Goal: Information Seeking & Learning: Learn about a topic

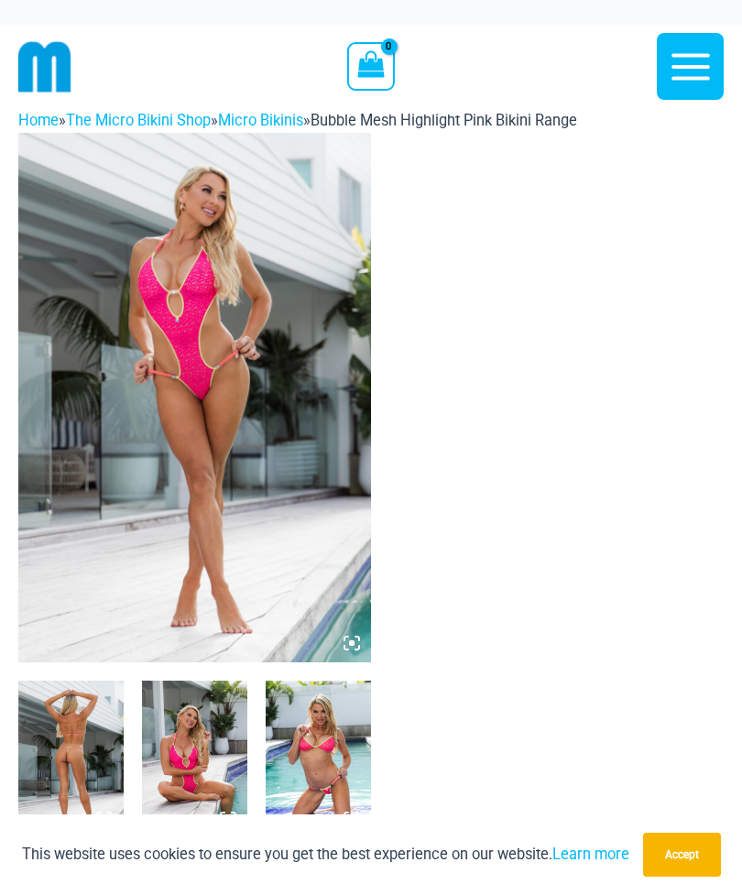
click at [357, 644] on icon at bounding box center [352, 643] width 16 height 16
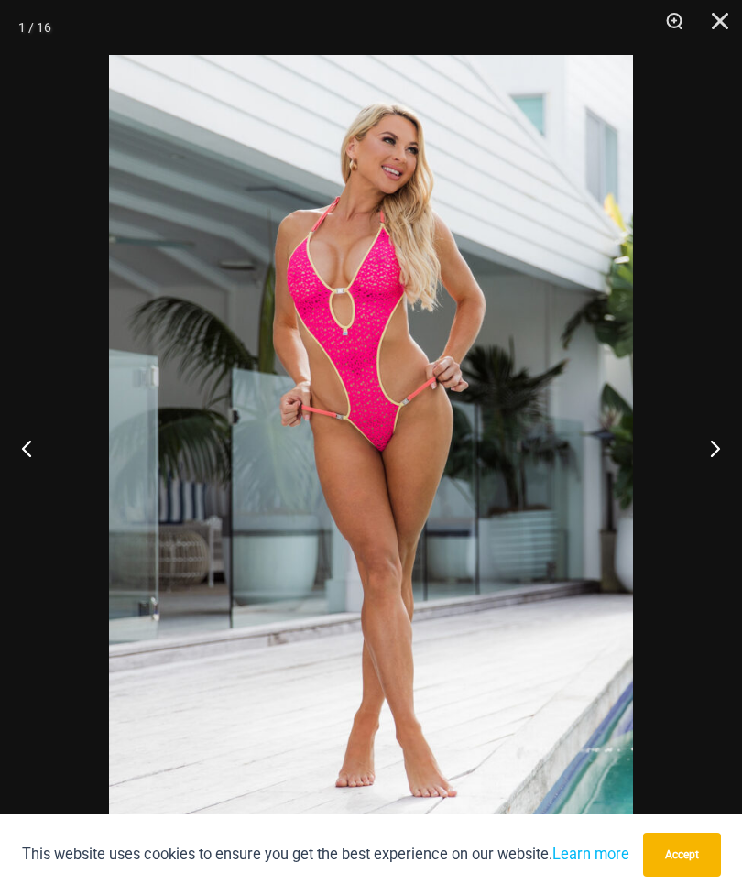
click at [719, 454] on button "Next" at bounding box center [708, 448] width 69 height 92
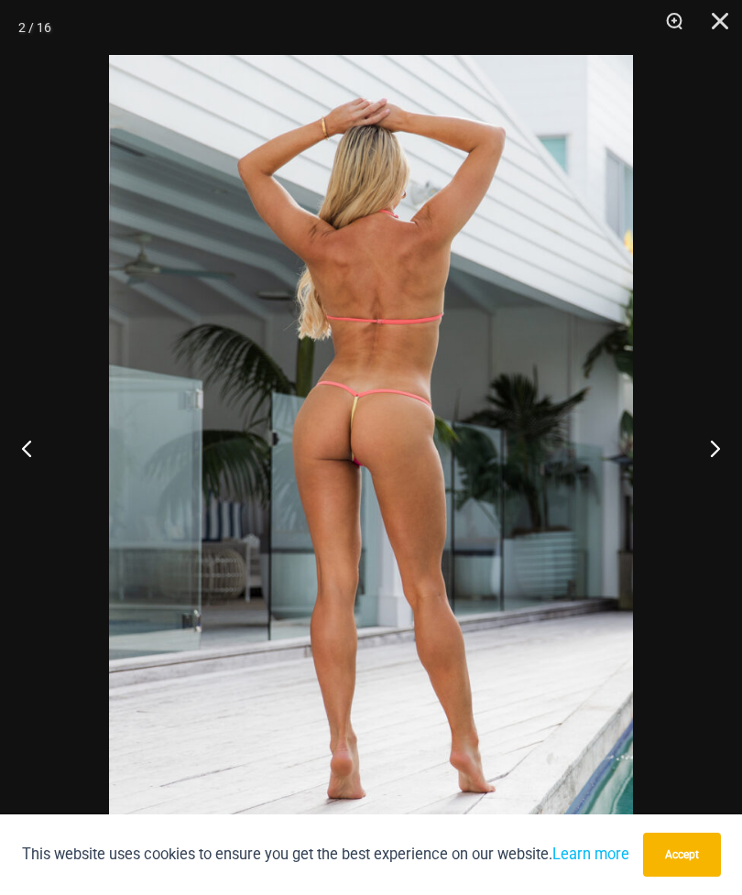
click at [724, 442] on button "Next" at bounding box center [708, 448] width 69 height 92
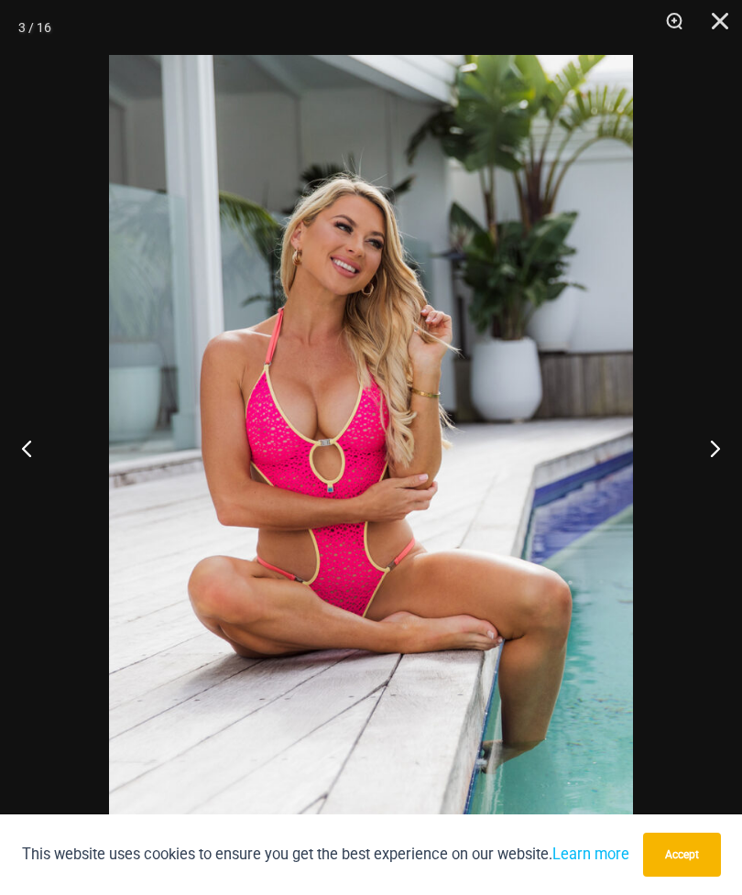
click at [728, 447] on button "Next" at bounding box center [708, 448] width 69 height 92
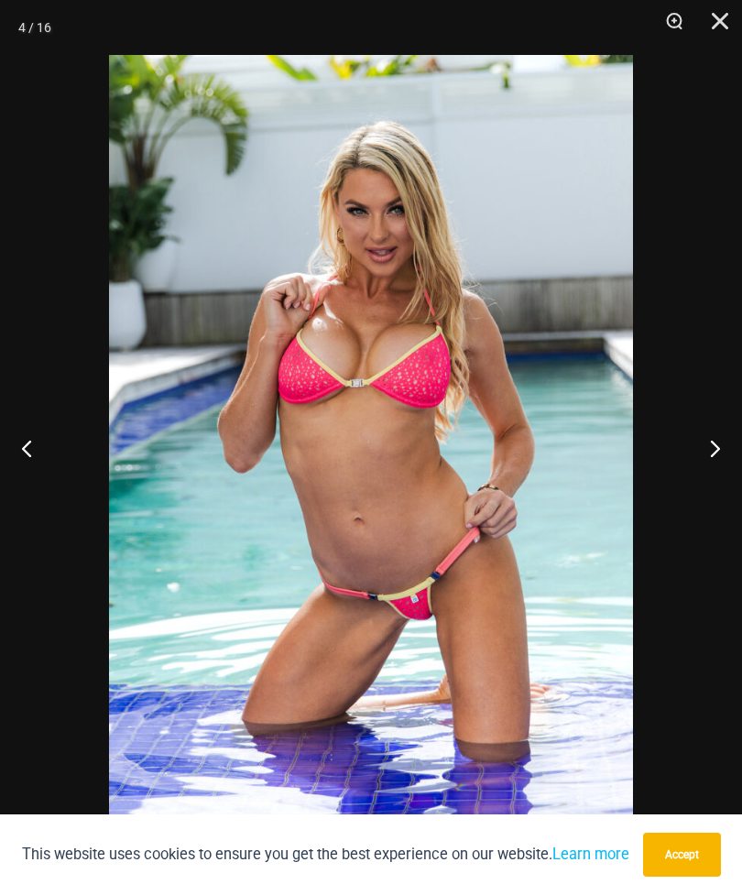
click at [719, 451] on button "Next" at bounding box center [708, 448] width 69 height 92
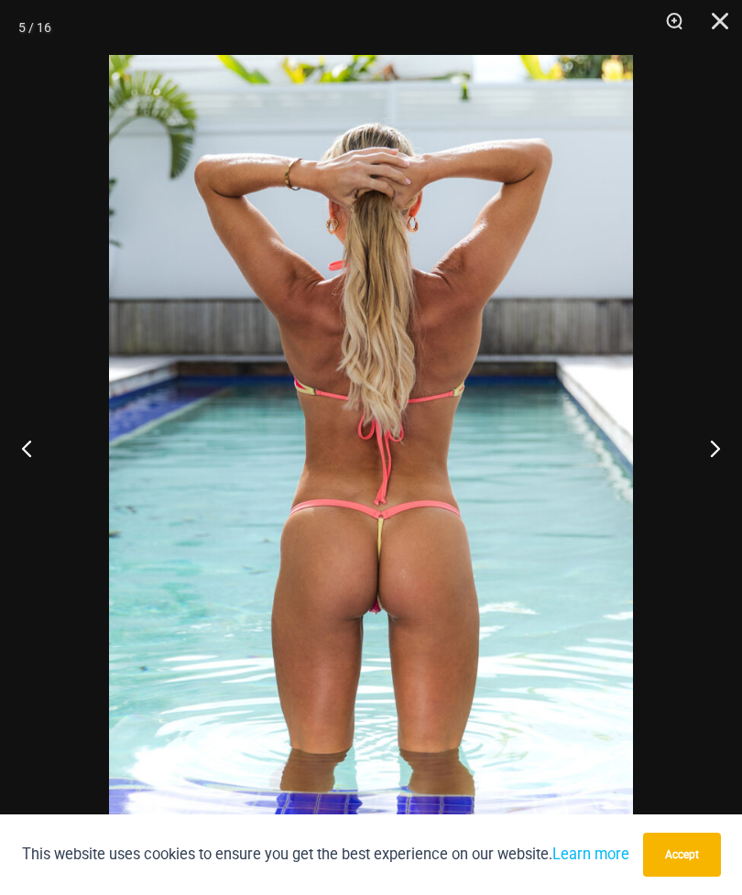
click at [719, 453] on button "Next" at bounding box center [708, 448] width 69 height 92
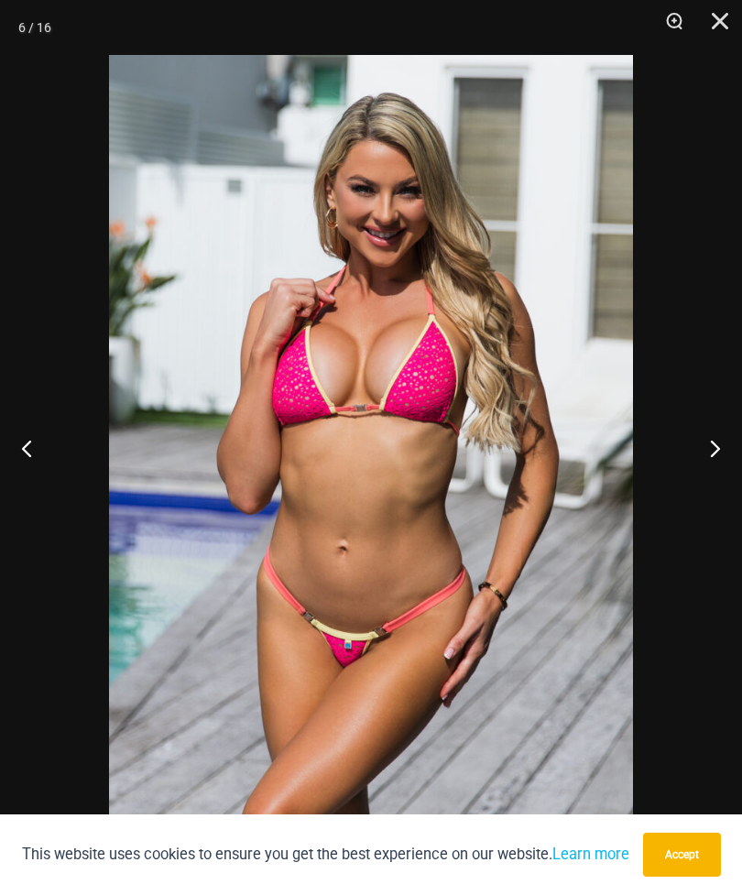
click at [719, 450] on button "Next" at bounding box center [708, 448] width 69 height 92
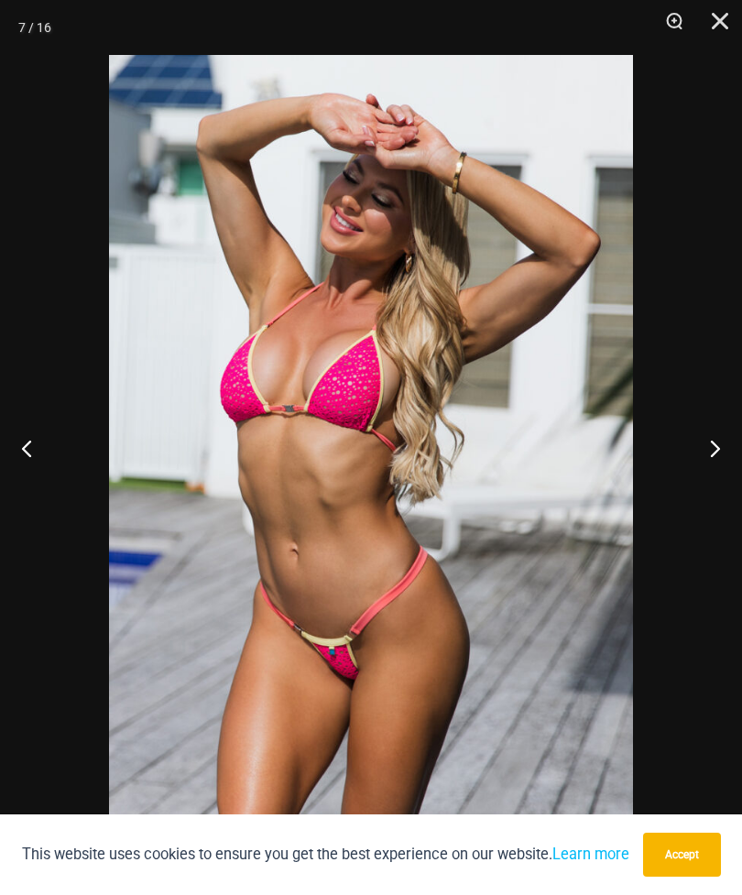
click at [713, 448] on button "Next" at bounding box center [708, 448] width 69 height 92
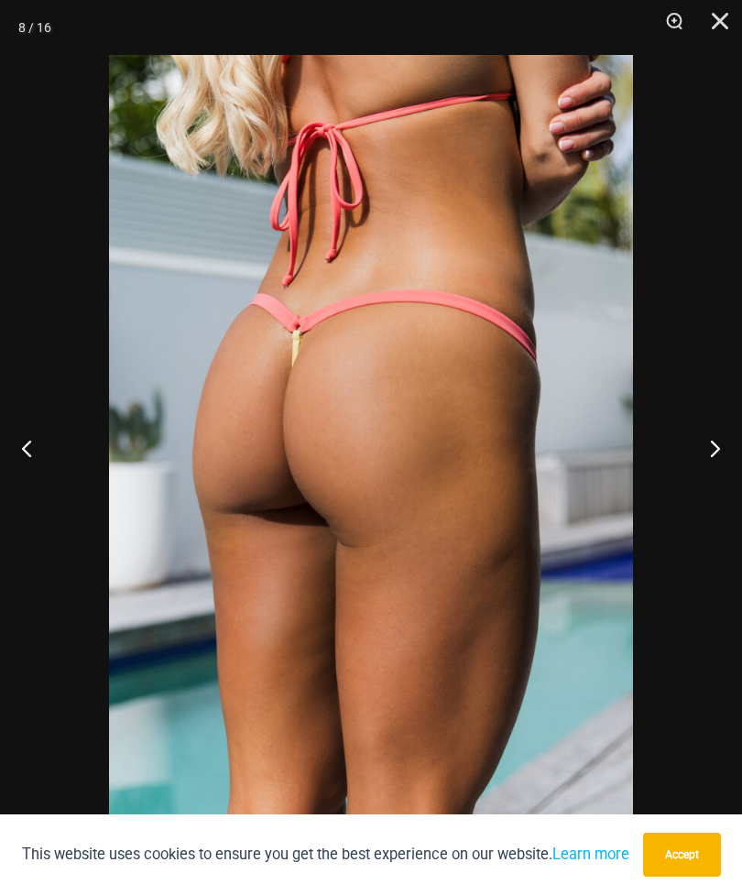
click at [729, 450] on button "Next" at bounding box center [708, 448] width 69 height 92
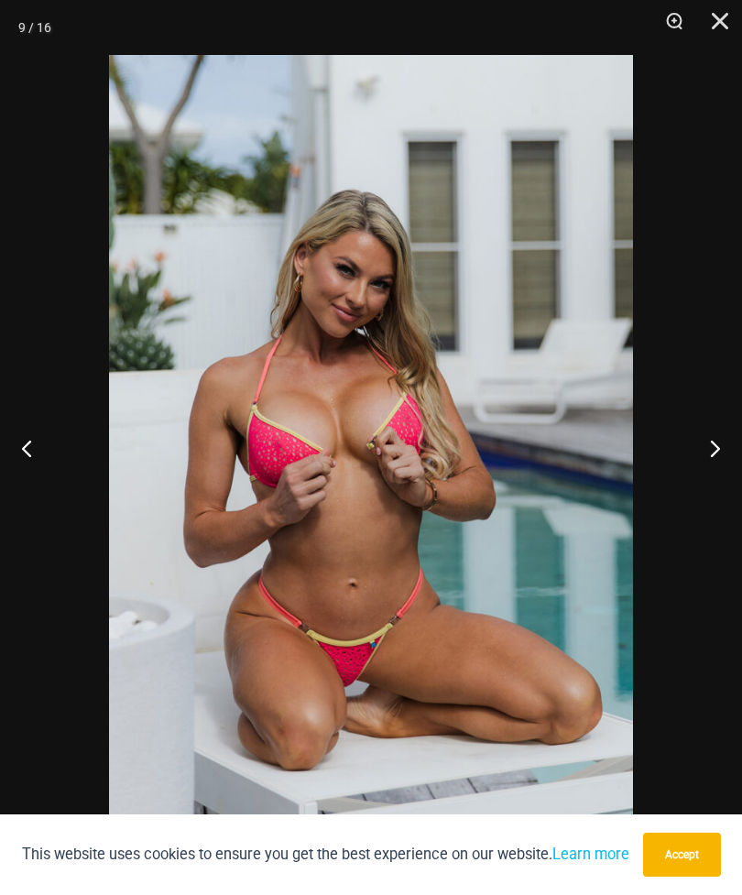
click at [729, 441] on button "Next" at bounding box center [708, 448] width 69 height 92
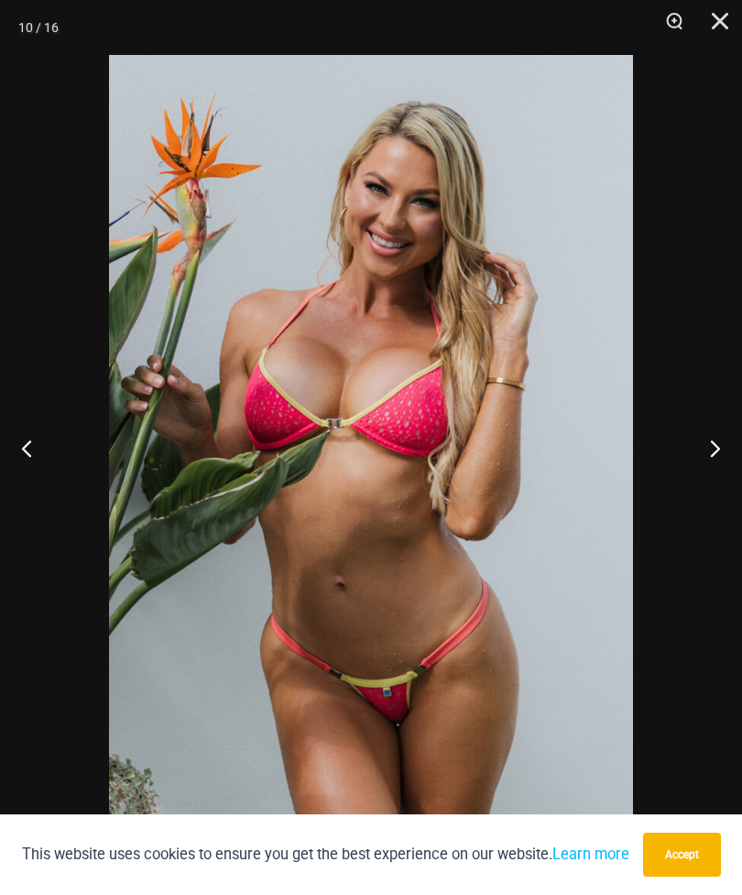
click at [729, 444] on button "Next" at bounding box center [708, 448] width 69 height 92
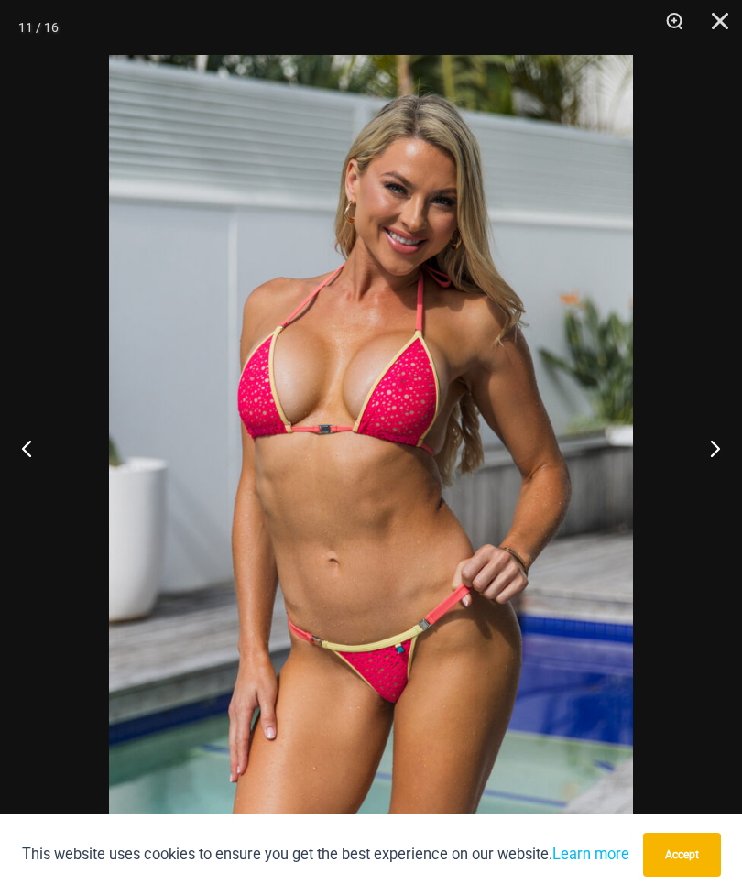
click at [707, 457] on button "Next" at bounding box center [708, 448] width 69 height 92
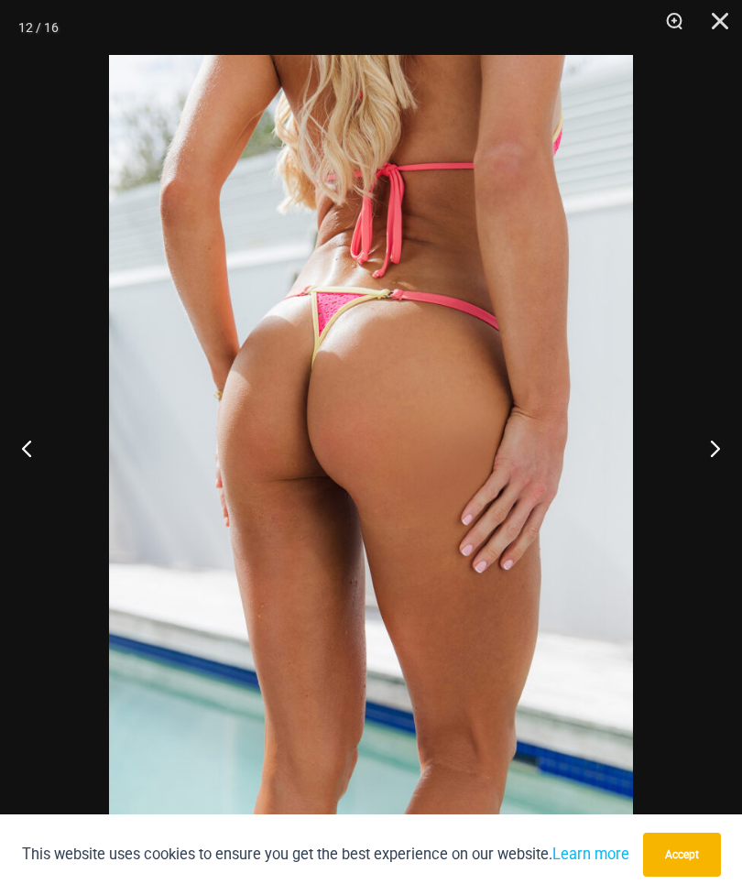
click at [715, 456] on button "Next" at bounding box center [708, 448] width 69 height 92
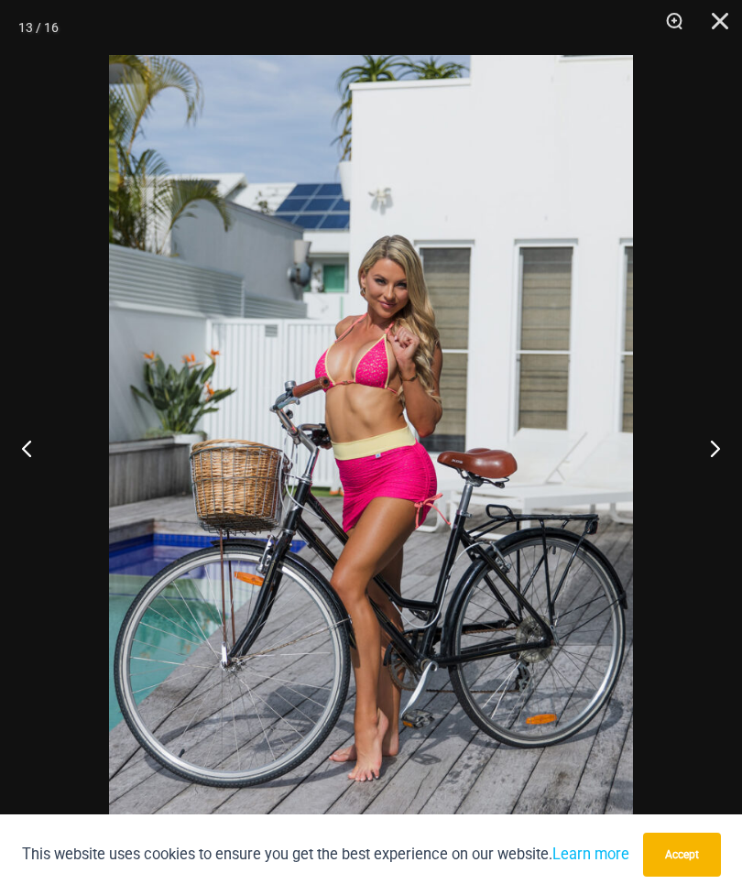
click at [730, 459] on button "Next" at bounding box center [708, 448] width 69 height 92
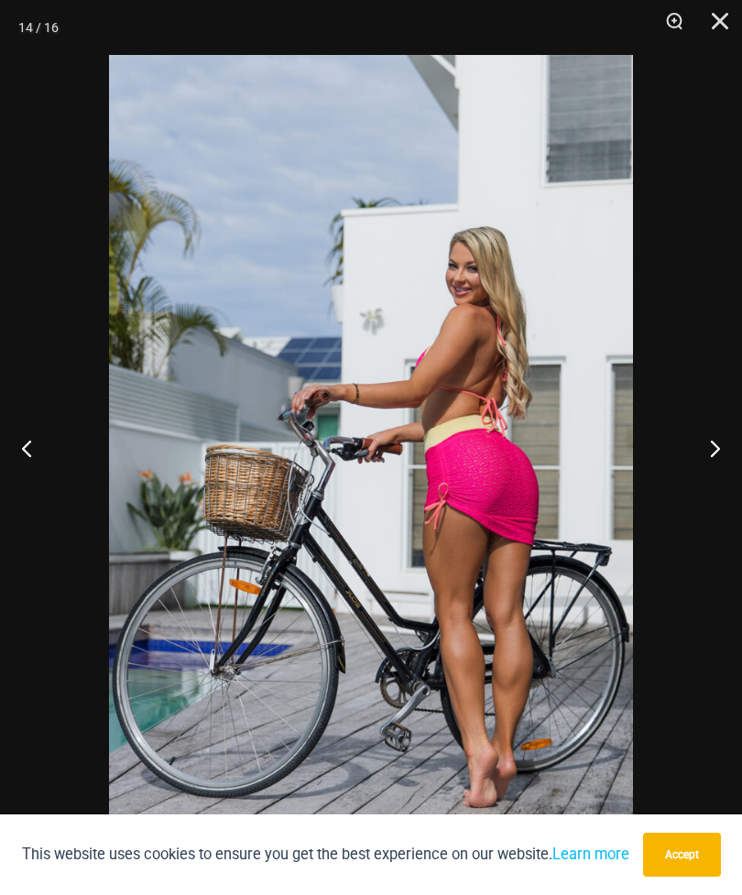
click at [719, 456] on button "Next" at bounding box center [708, 448] width 69 height 92
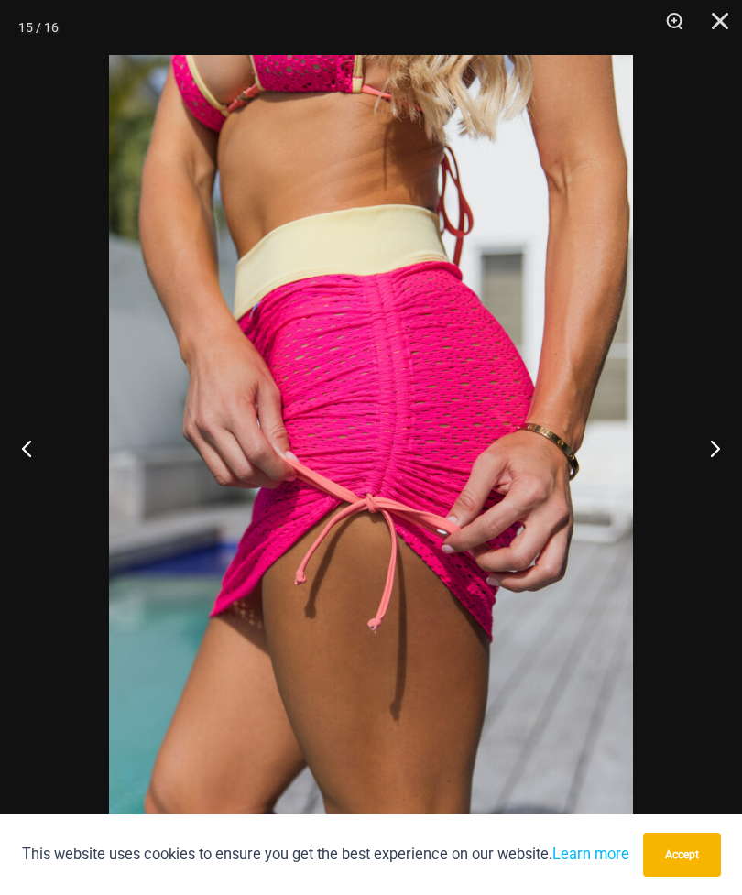
click at [719, 456] on button "Next" at bounding box center [708, 448] width 69 height 92
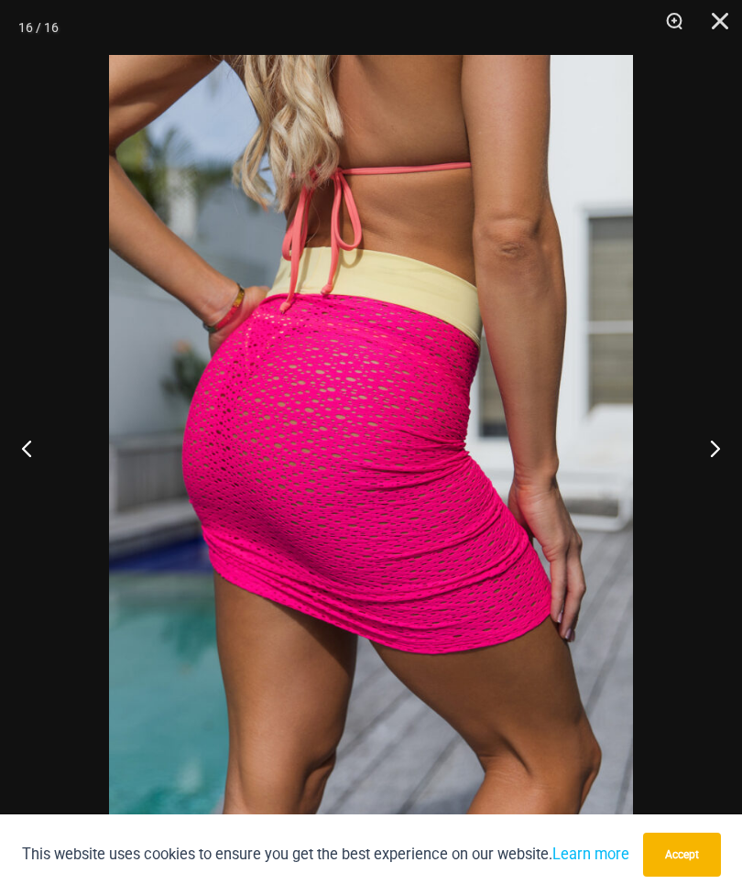
click at [726, 15] on button "Close" at bounding box center [714, 27] width 46 height 55
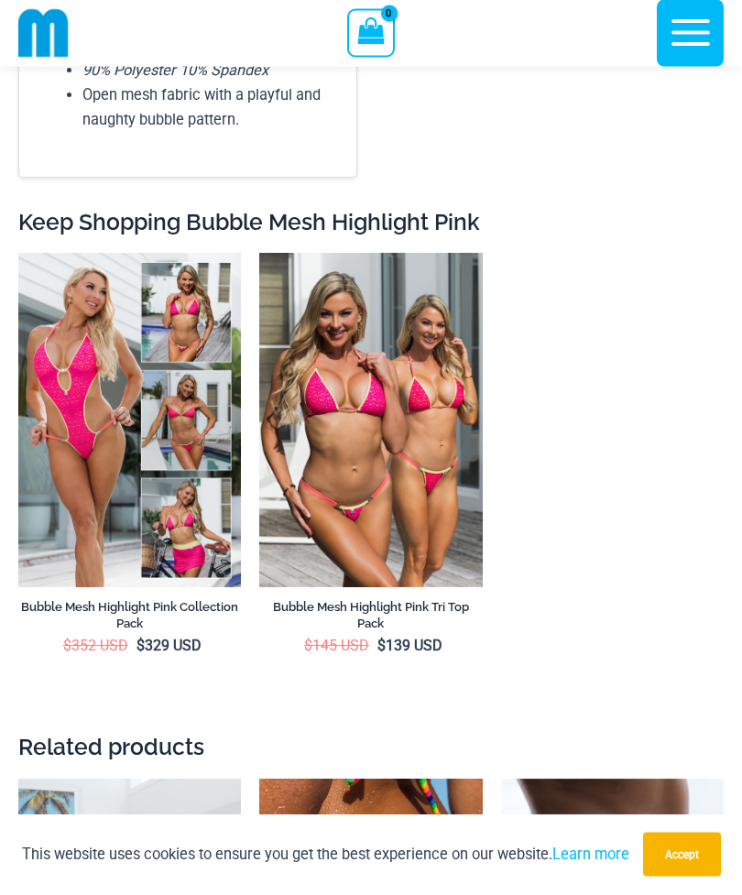
scroll to position [7883, 0]
click at [18, 253] on img at bounding box center [18, 253] width 0 height 0
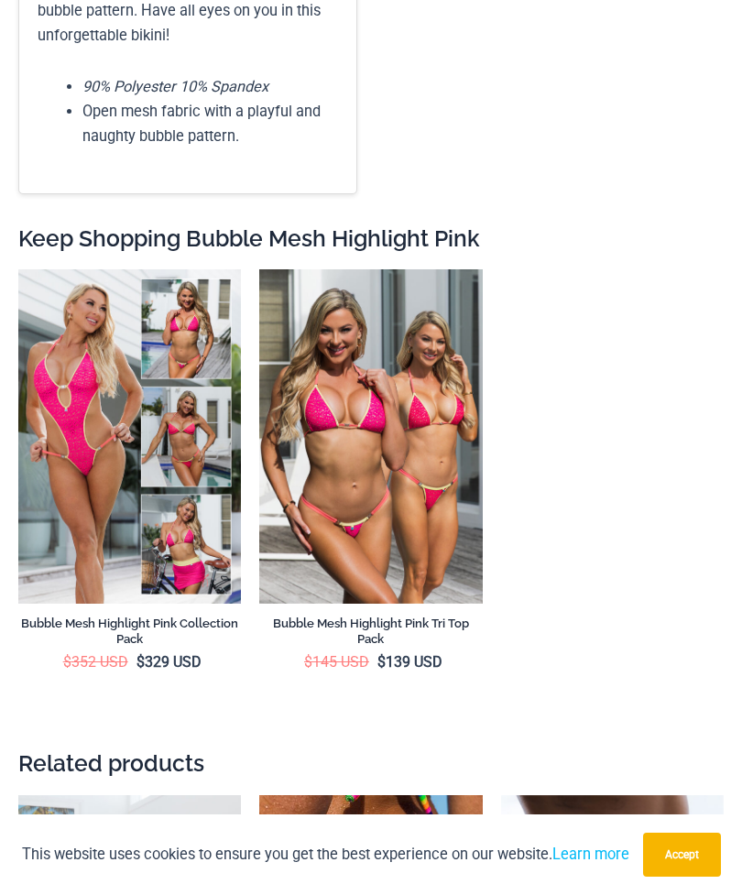
scroll to position [7941, 0]
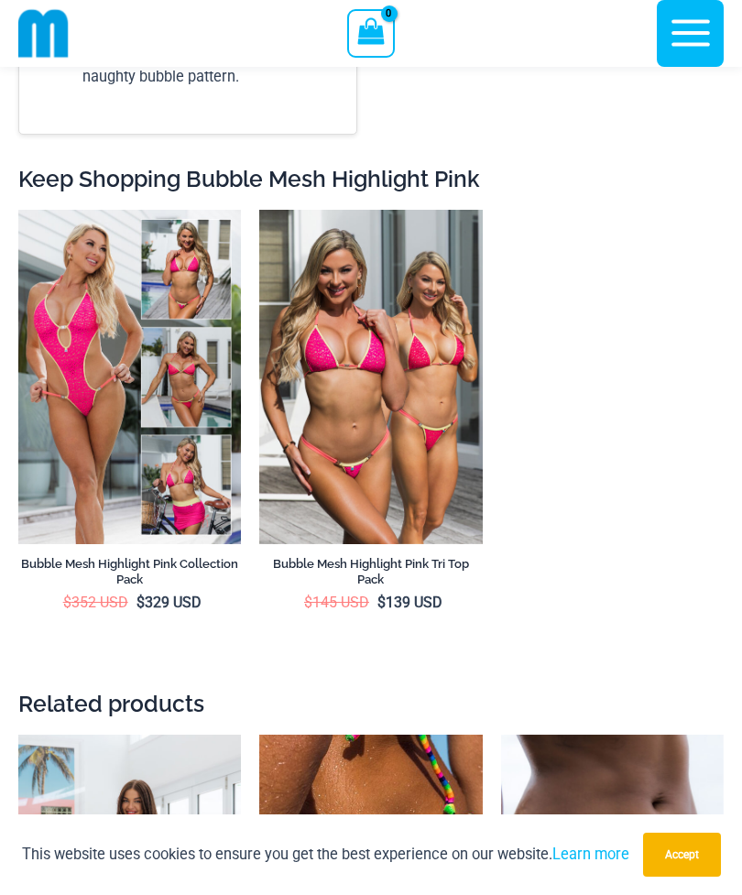
click at [259, 210] on img at bounding box center [259, 210] width 0 height 0
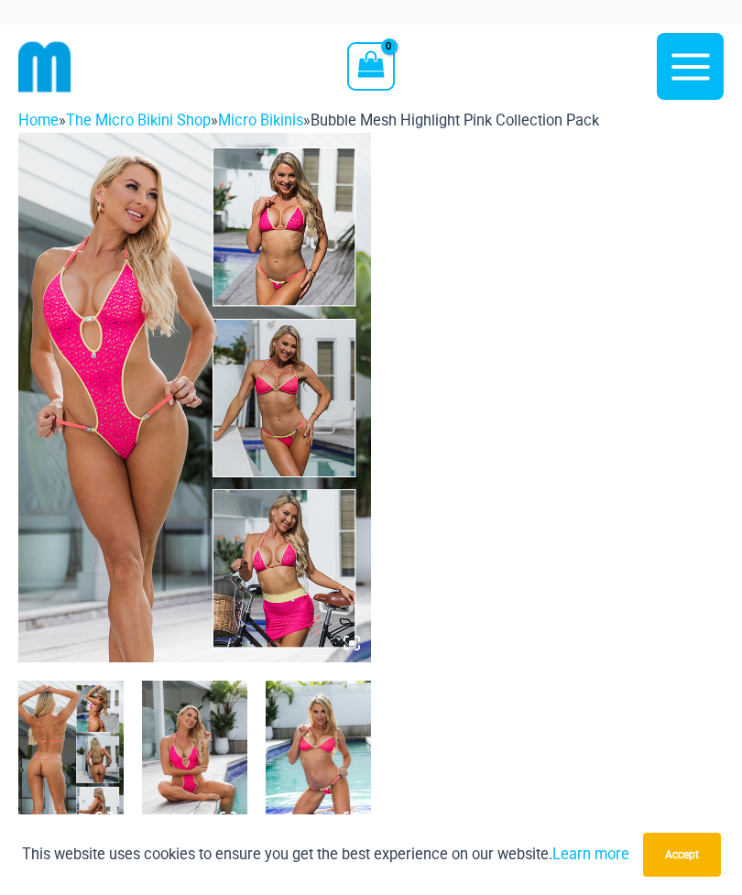
click at [265, 447] on img at bounding box center [194, 398] width 353 height 530
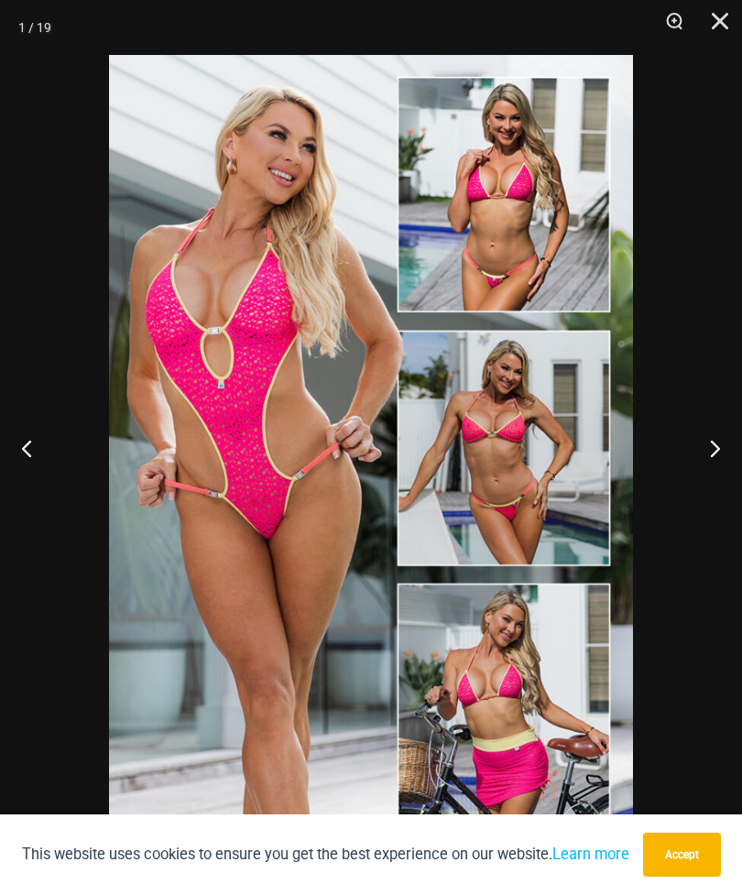
click at [723, 448] on button "Next" at bounding box center [708, 448] width 69 height 92
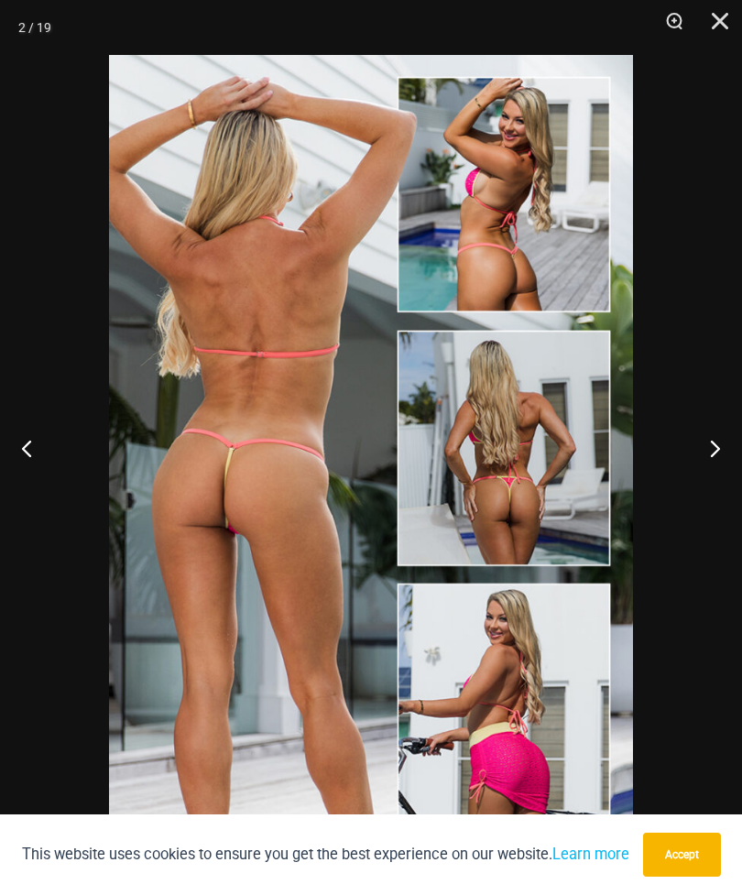
click at [736, 444] on button "Next" at bounding box center [708, 448] width 69 height 92
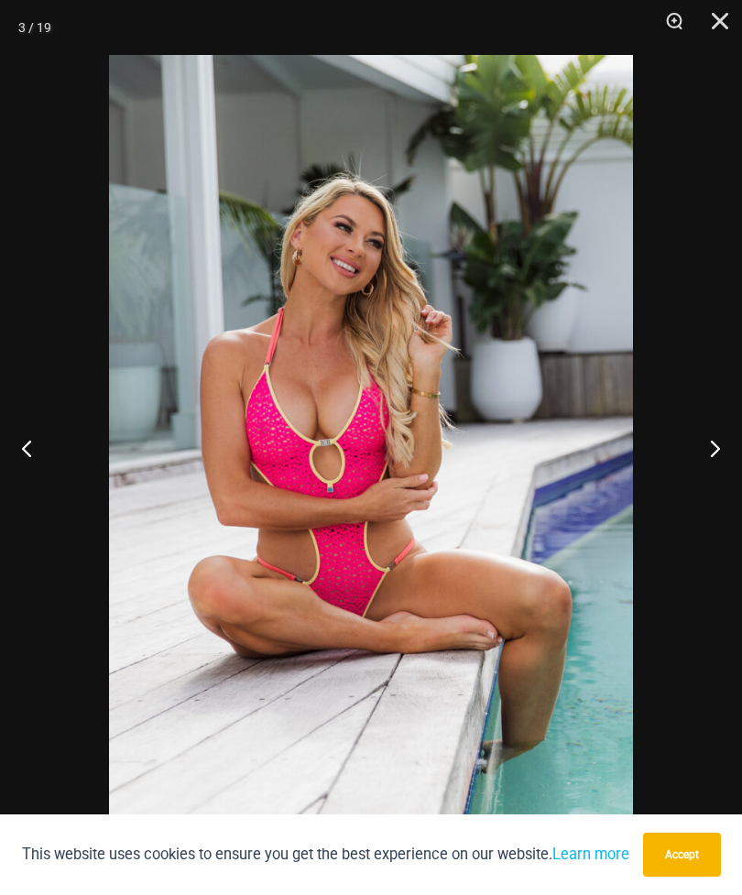
click at [736, 454] on button "Next" at bounding box center [708, 448] width 69 height 92
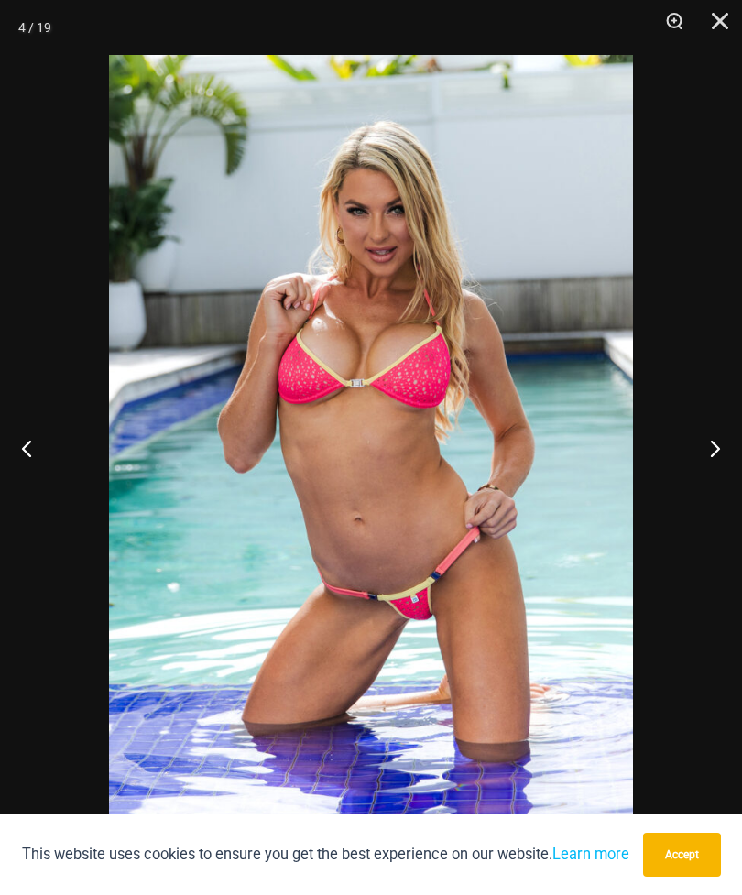
click at [739, 444] on button "Next" at bounding box center [708, 448] width 69 height 92
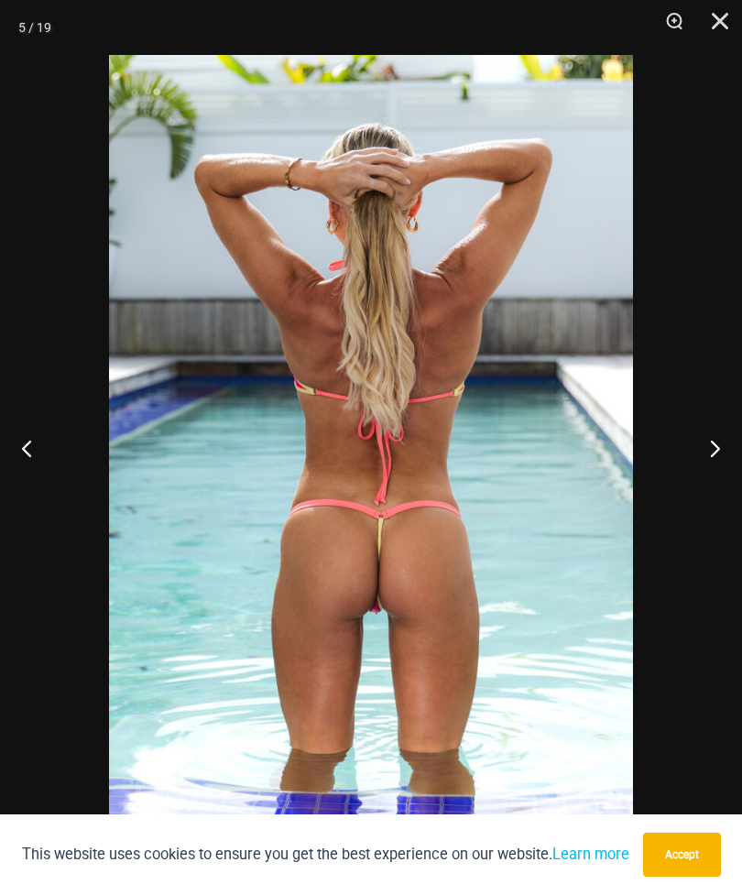
click at [718, 451] on button "Next" at bounding box center [708, 448] width 69 height 92
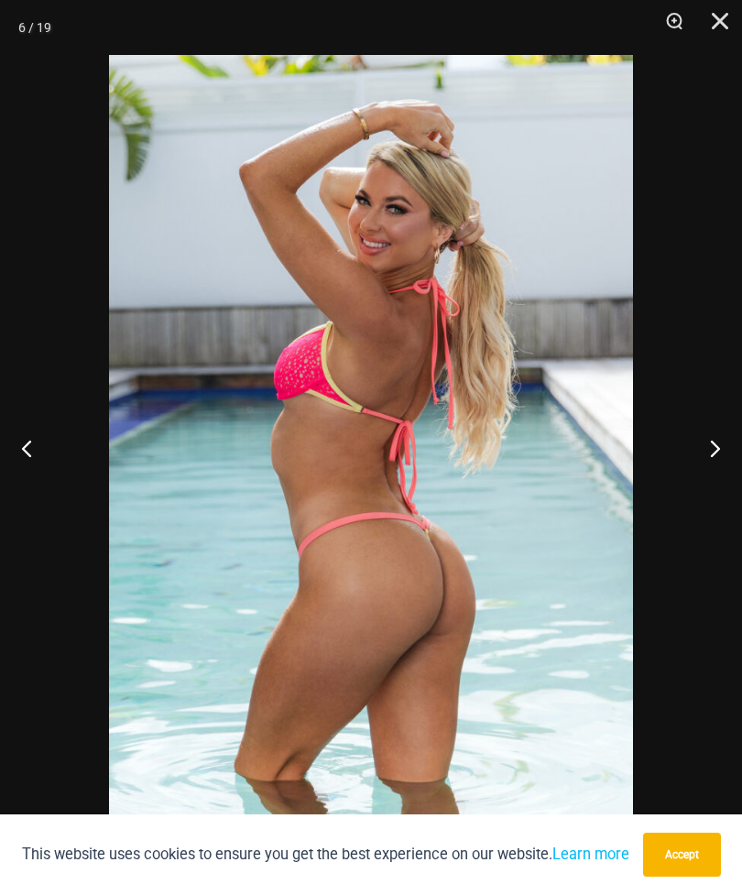
click at [736, 456] on button "Next" at bounding box center [708, 448] width 69 height 92
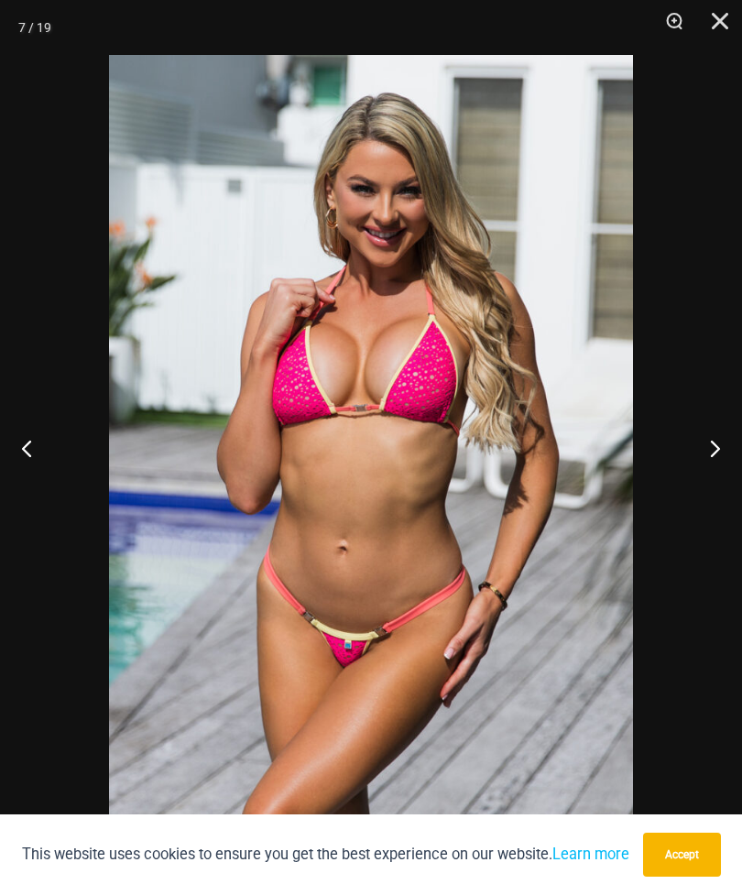
click at [719, 455] on button "Next" at bounding box center [708, 448] width 69 height 92
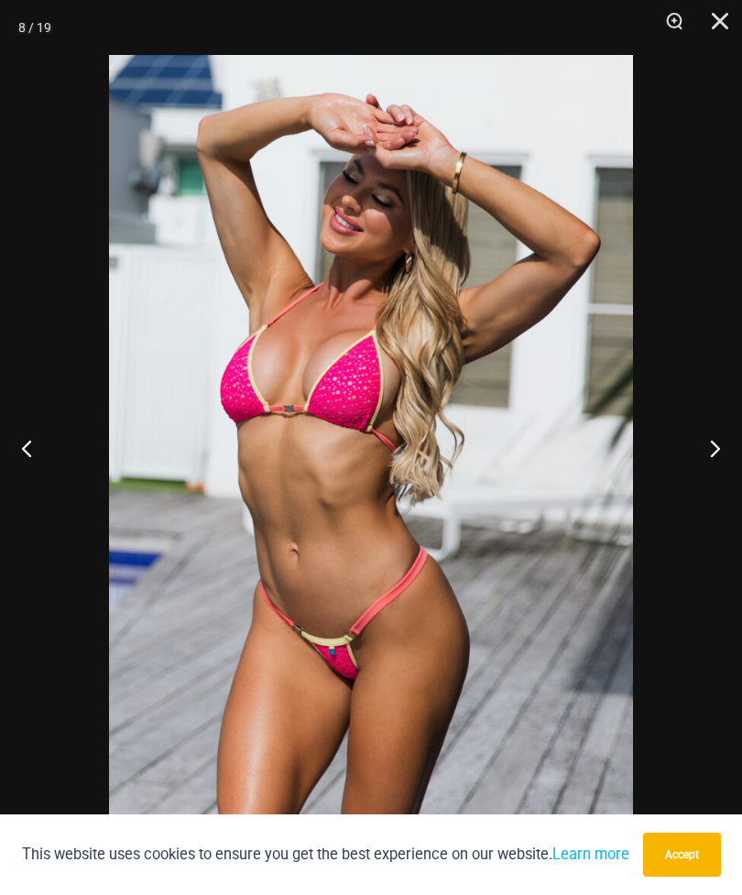
click at [729, 446] on button "Next" at bounding box center [708, 448] width 69 height 92
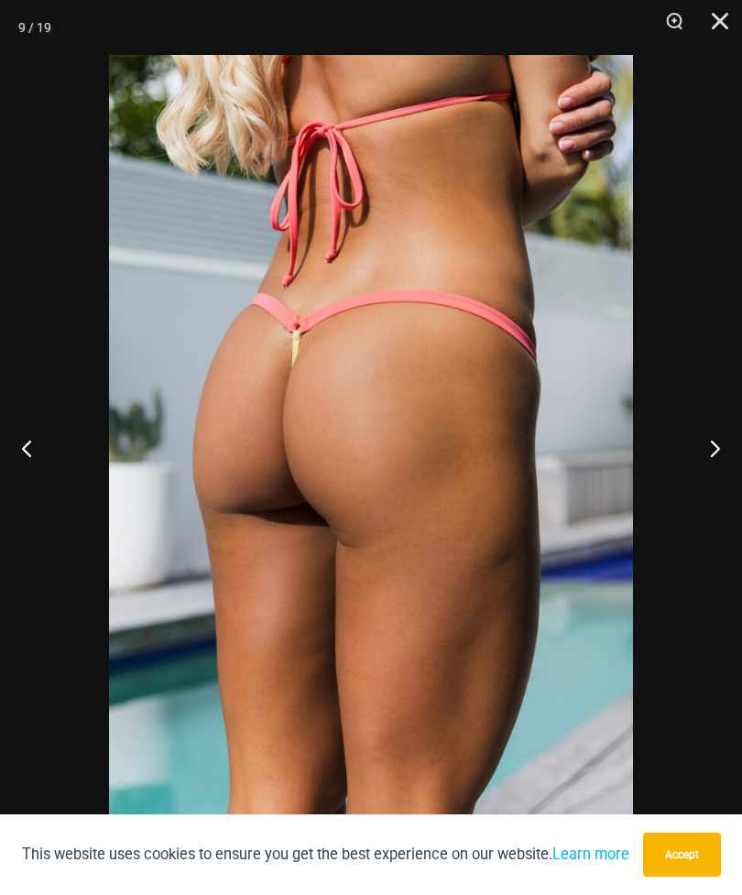
click at [719, 454] on button "Next" at bounding box center [708, 448] width 69 height 92
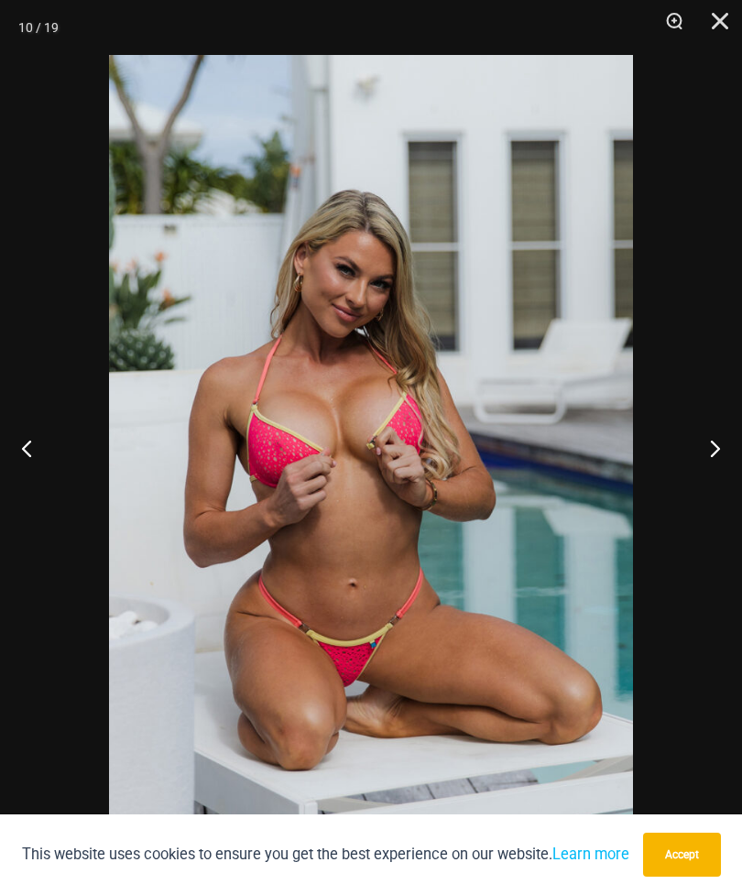
click at [697, 457] on button "Next" at bounding box center [708, 448] width 69 height 92
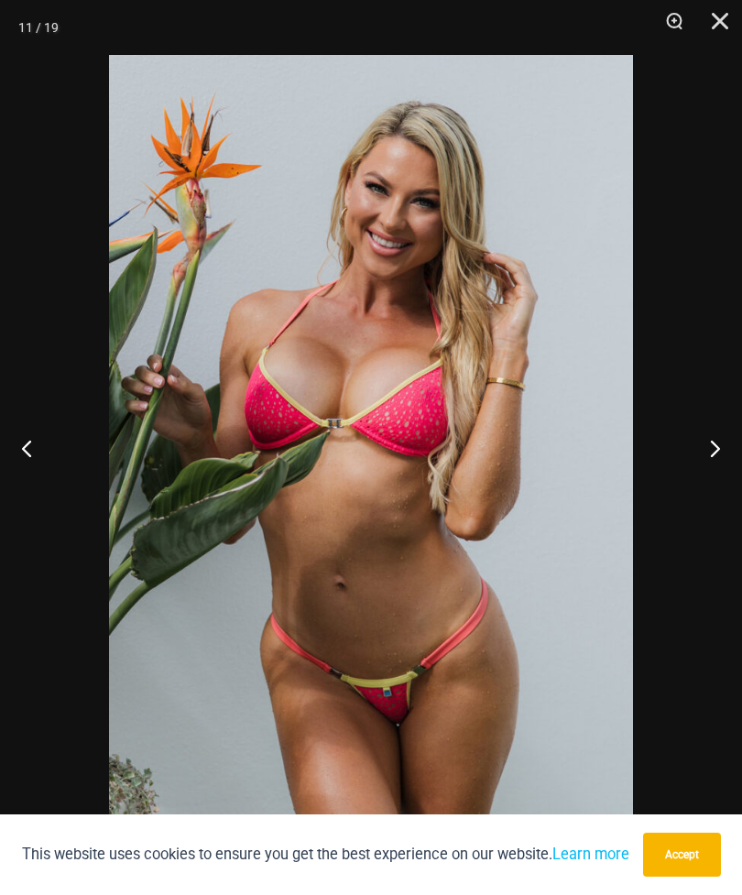
click at [711, 447] on button "Next" at bounding box center [708, 448] width 69 height 92
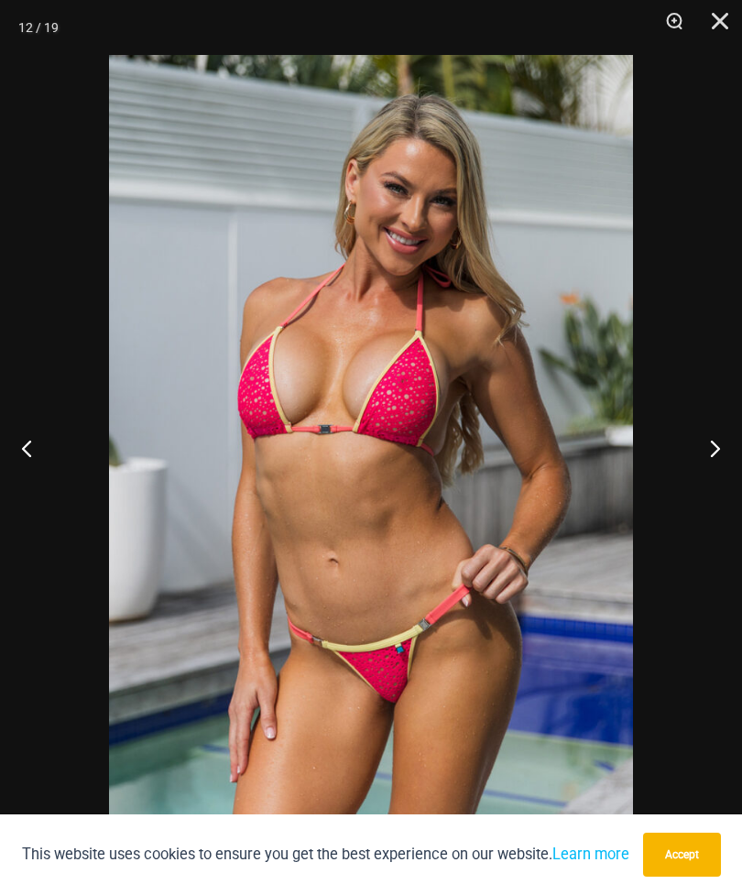
click at [718, 449] on button "Next" at bounding box center [708, 448] width 69 height 92
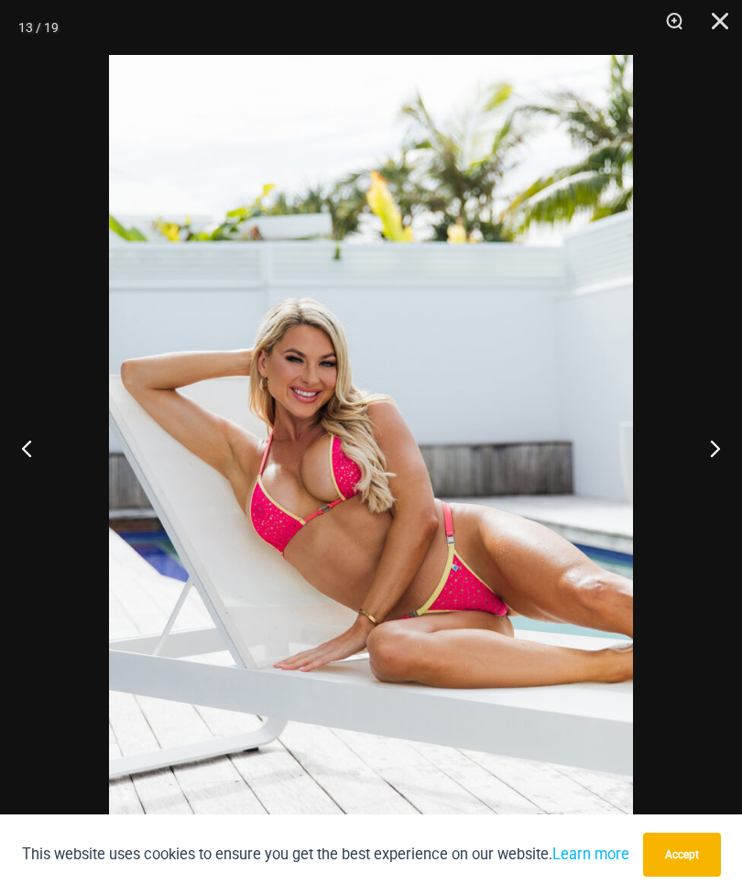
click at [717, 442] on button "Next" at bounding box center [708, 448] width 69 height 92
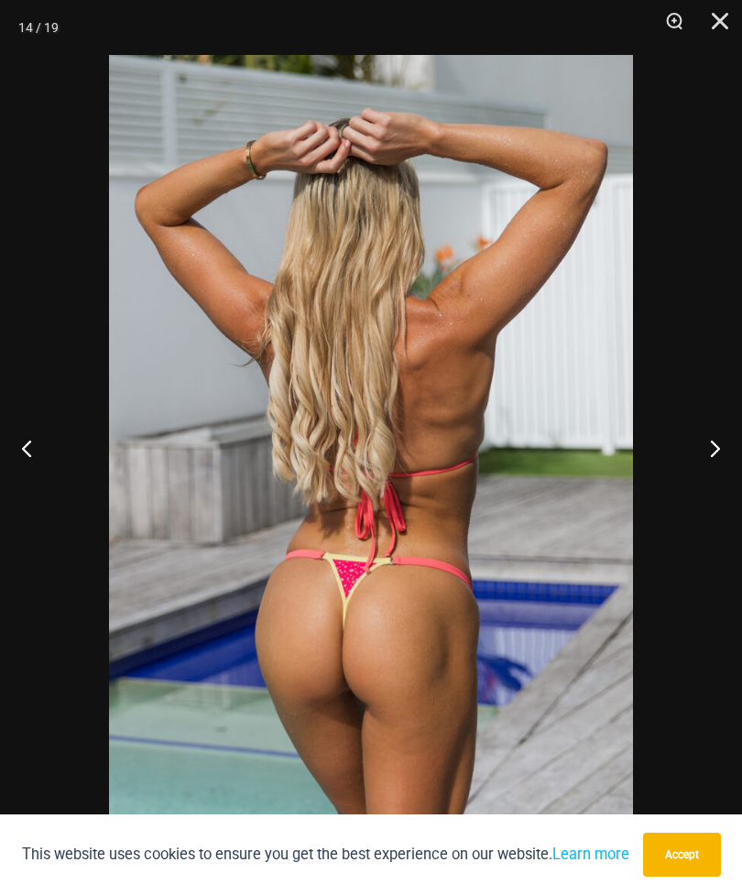
click at [727, 451] on button "Next" at bounding box center [708, 448] width 69 height 92
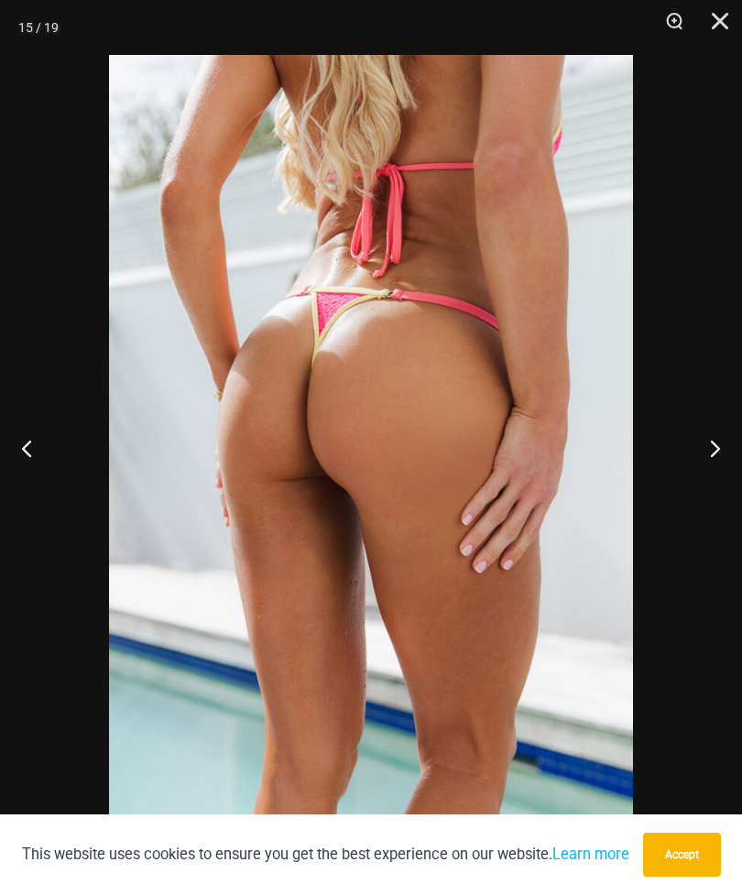
click at [716, 454] on button "Next" at bounding box center [708, 448] width 69 height 92
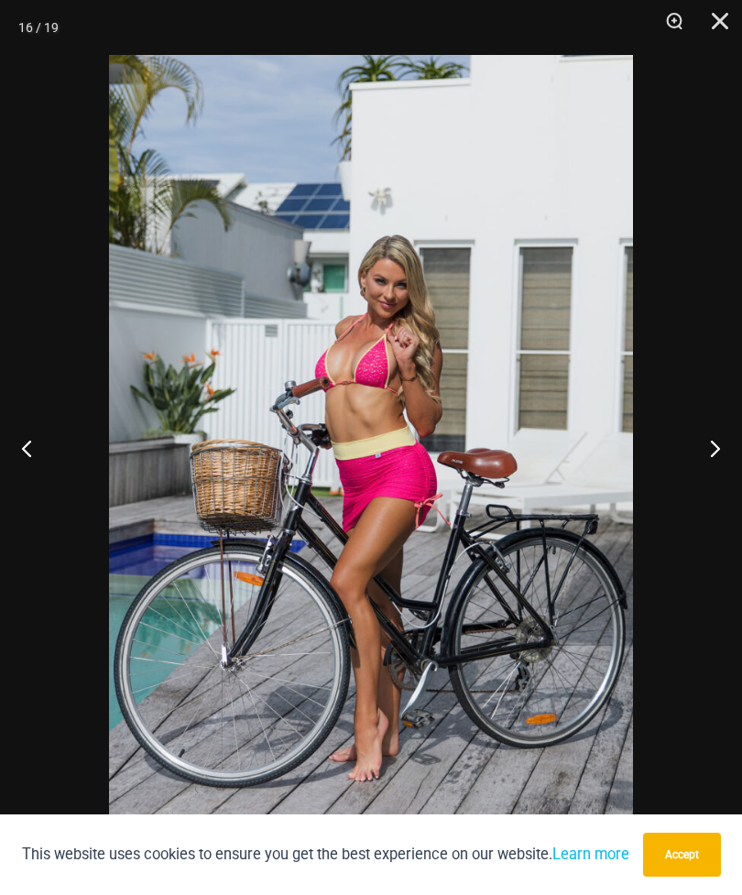
click at [724, 458] on button "Next" at bounding box center [708, 448] width 69 height 92
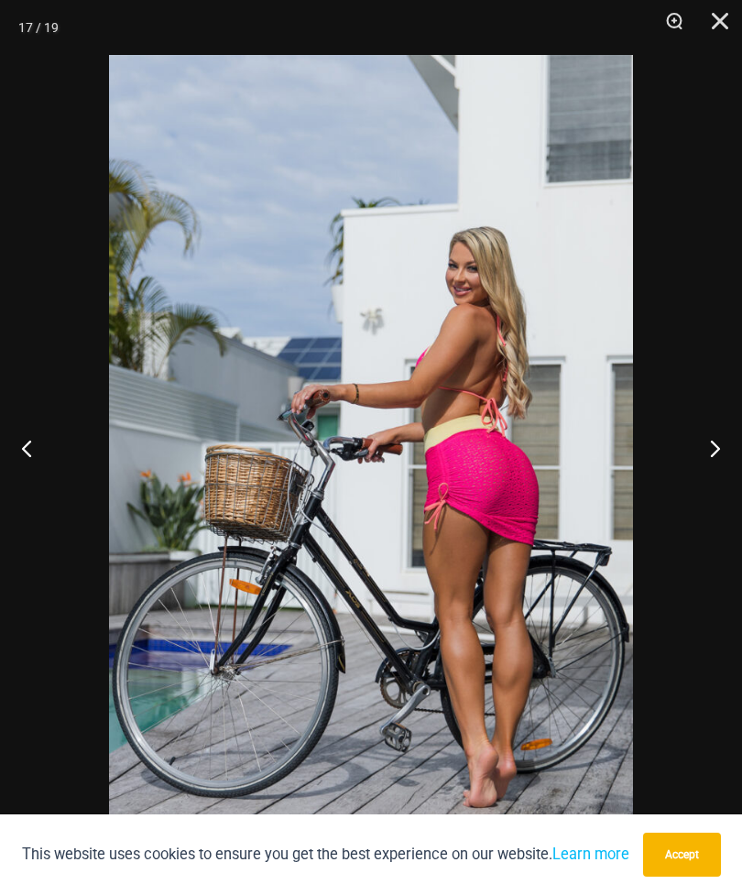
click at [708, 445] on button "Next" at bounding box center [708, 448] width 69 height 92
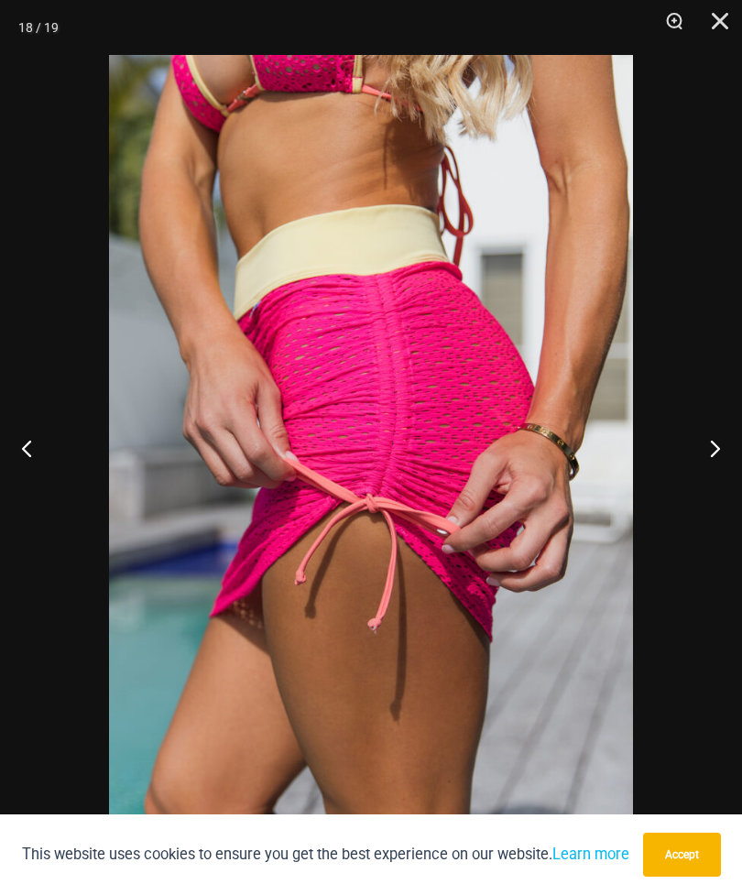
click at [711, 455] on button "Next" at bounding box center [708, 448] width 69 height 92
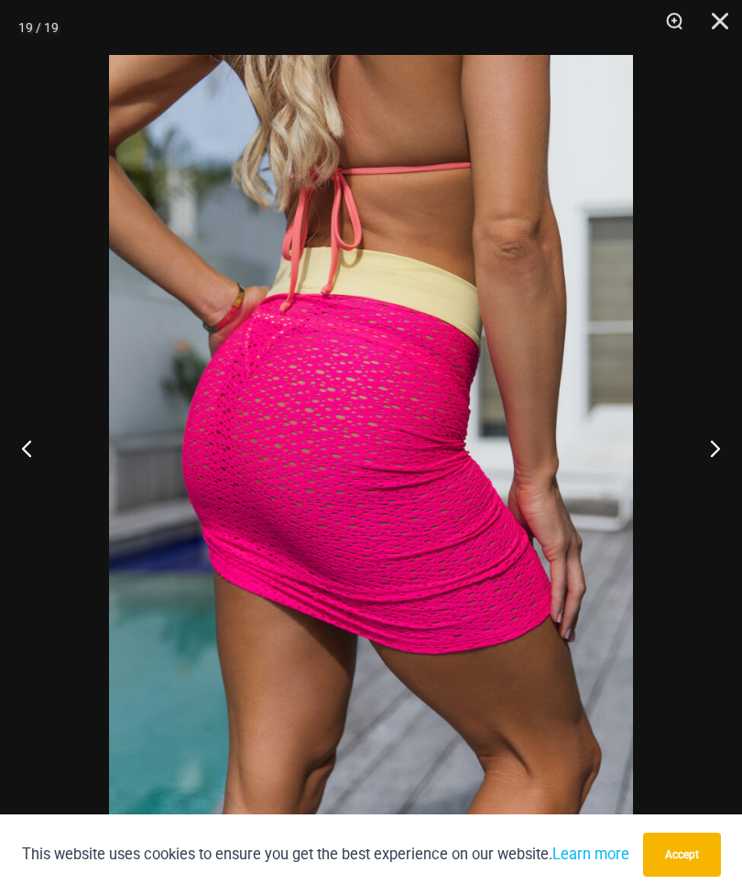
click at [725, 456] on button "Next" at bounding box center [708, 448] width 69 height 92
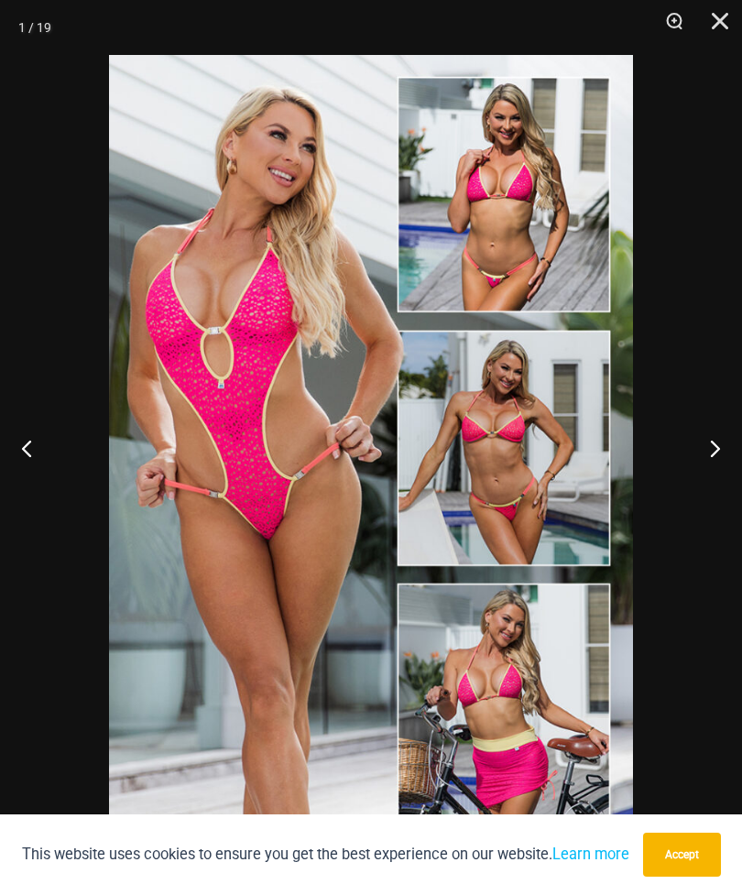
click at [730, 23] on button "Close" at bounding box center [714, 27] width 46 height 55
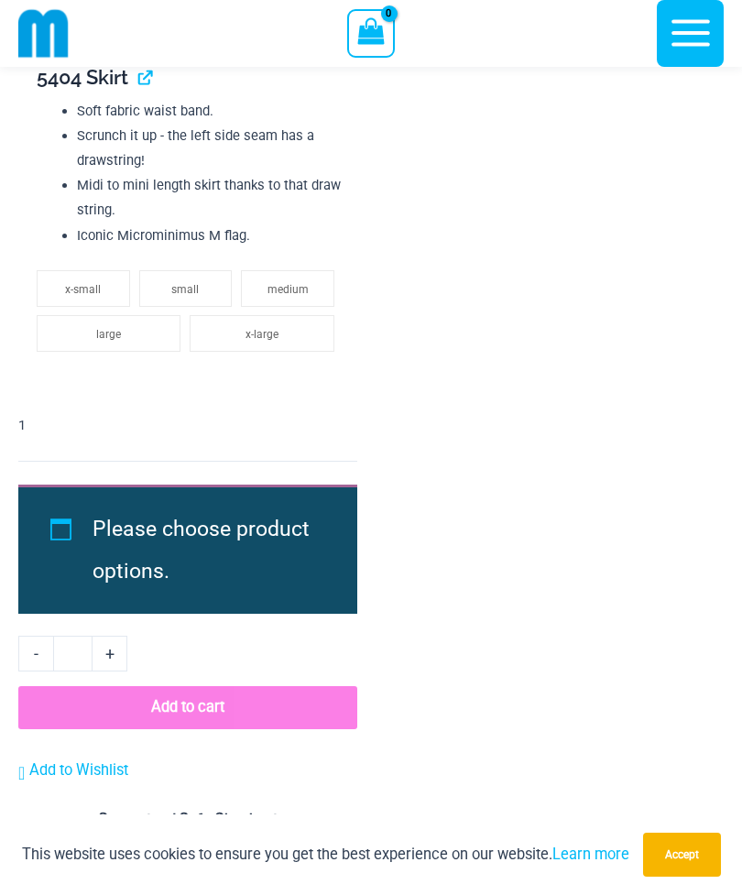
scroll to position [7633, 0]
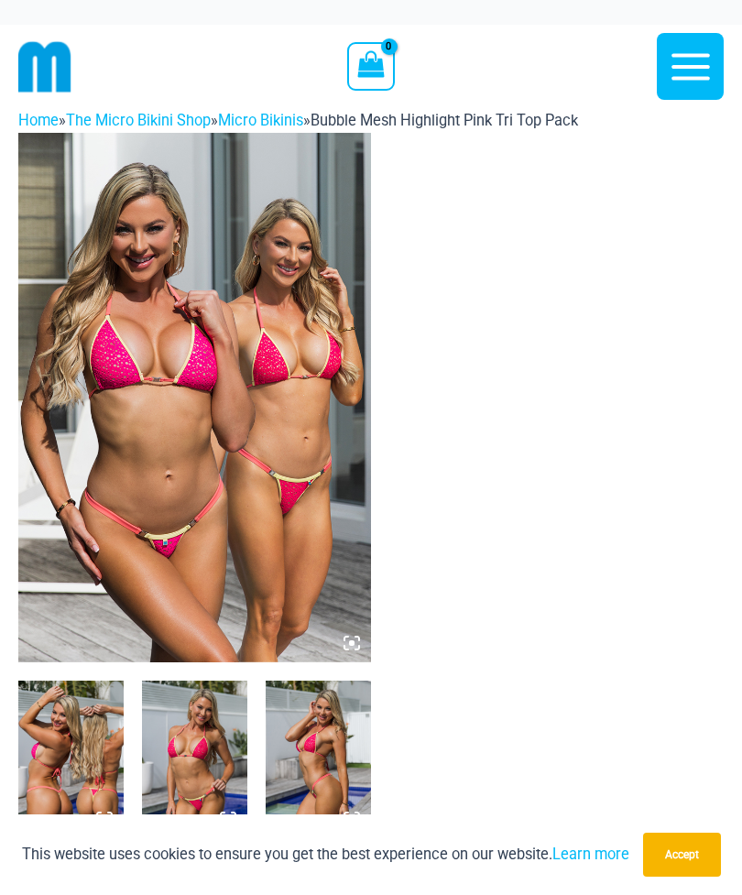
click at [357, 652] on img at bounding box center [194, 398] width 353 height 530
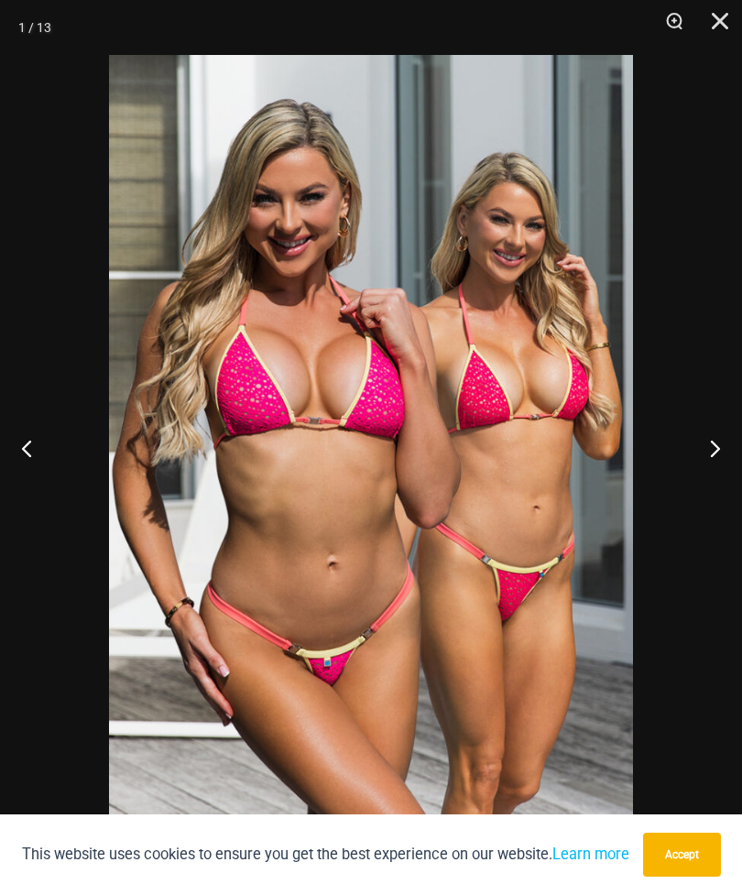
click at [718, 438] on button "Next" at bounding box center [708, 448] width 69 height 92
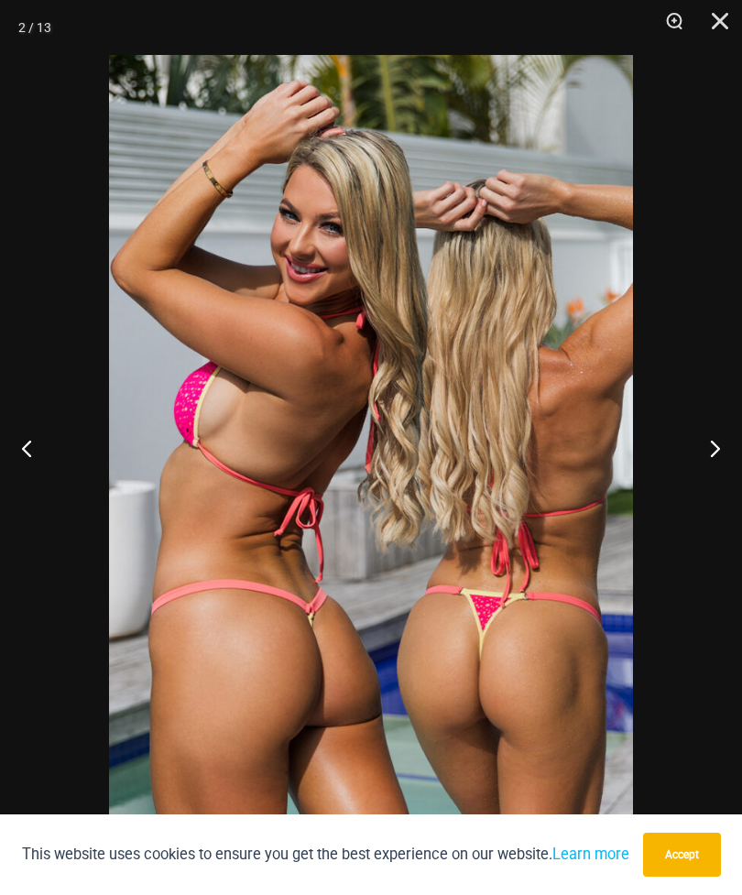
click at [718, 459] on button "Next" at bounding box center [708, 448] width 69 height 92
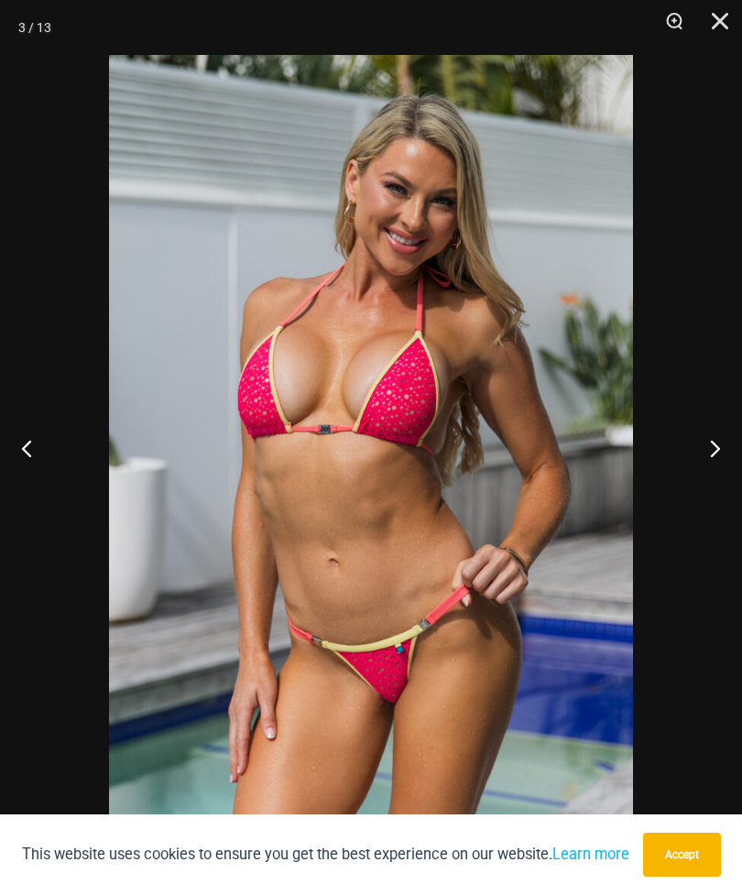
click at [729, 447] on button "Next" at bounding box center [708, 448] width 69 height 92
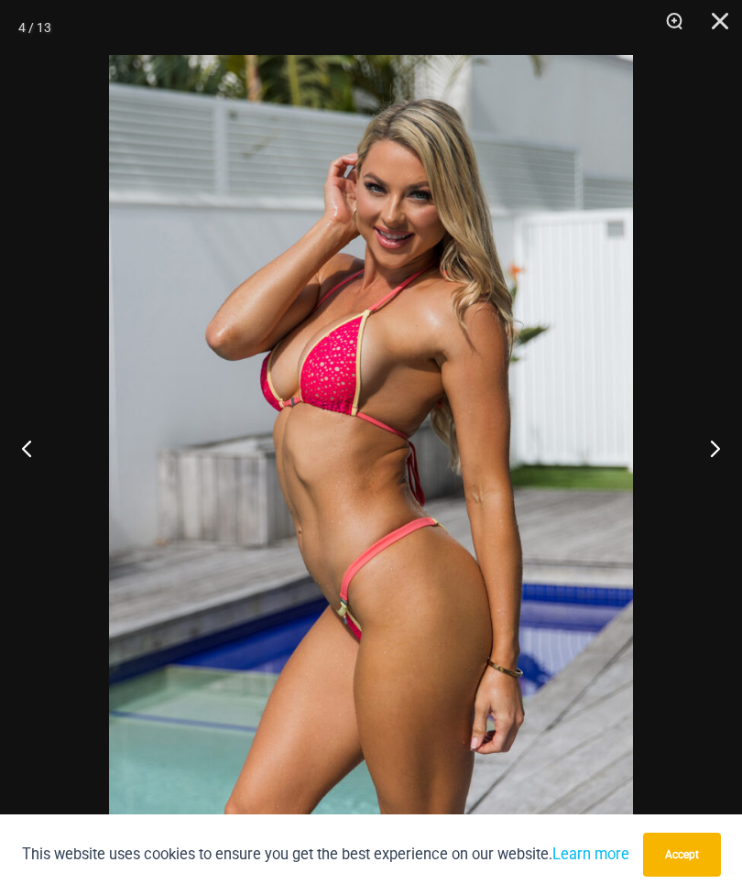
click at [730, 454] on button "Next" at bounding box center [708, 448] width 69 height 92
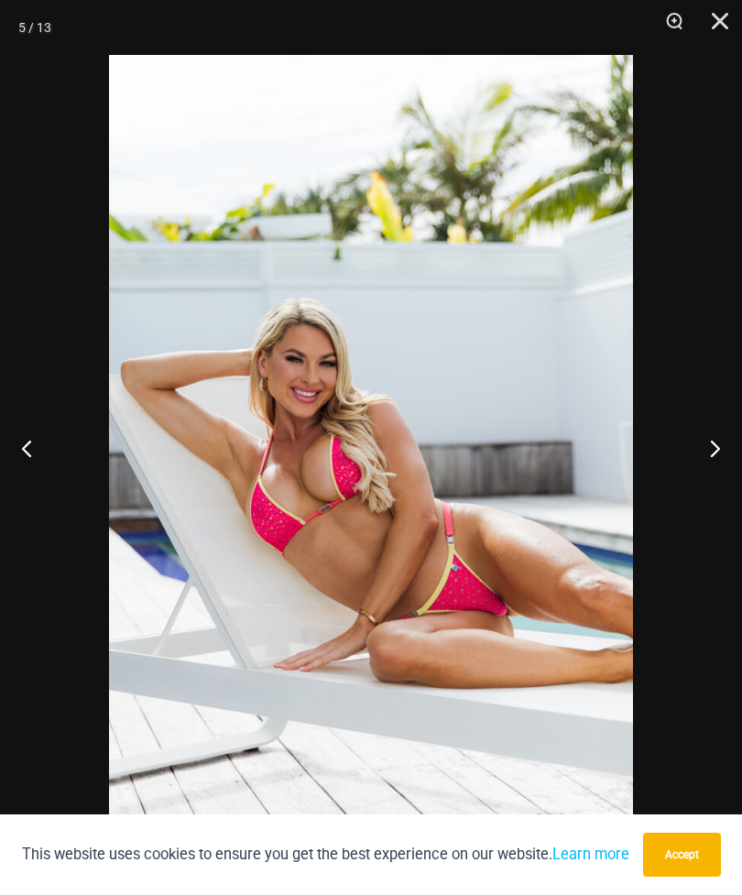
click at [722, 454] on button "Next" at bounding box center [708, 448] width 69 height 92
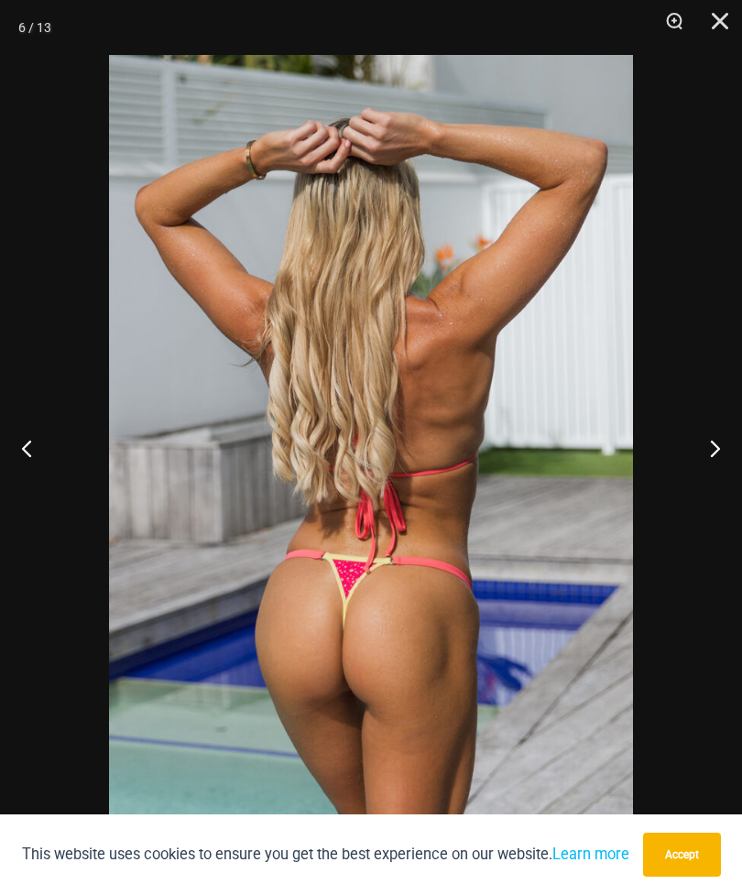
click at [730, 449] on button "Next" at bounding box center [708, 448] width 69 height 92
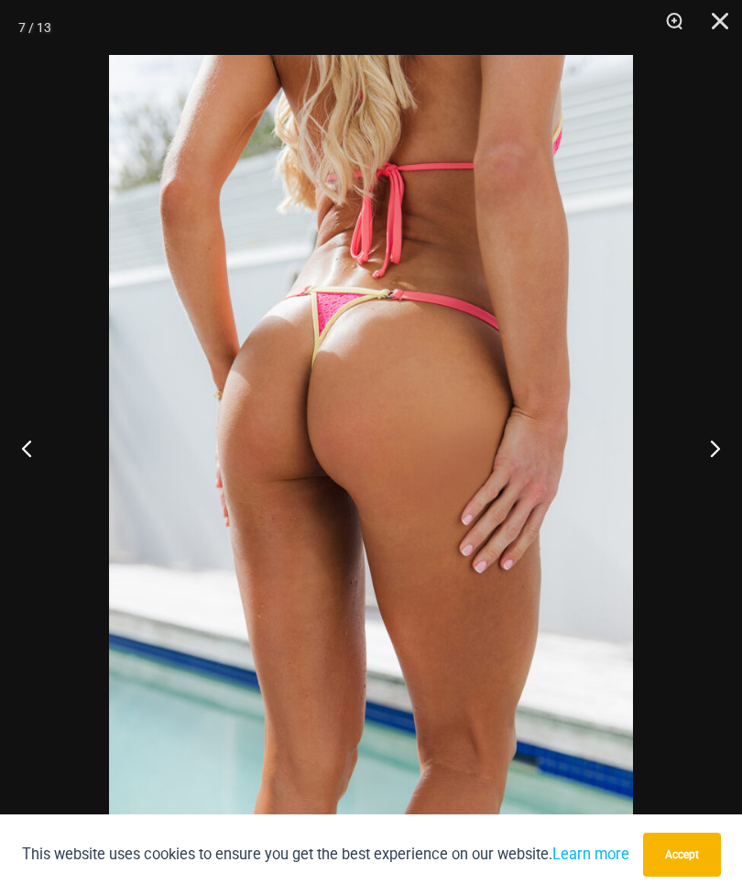
click at [722, 453] on button "Next" at bounding box center [708, 448] width 69 height 92
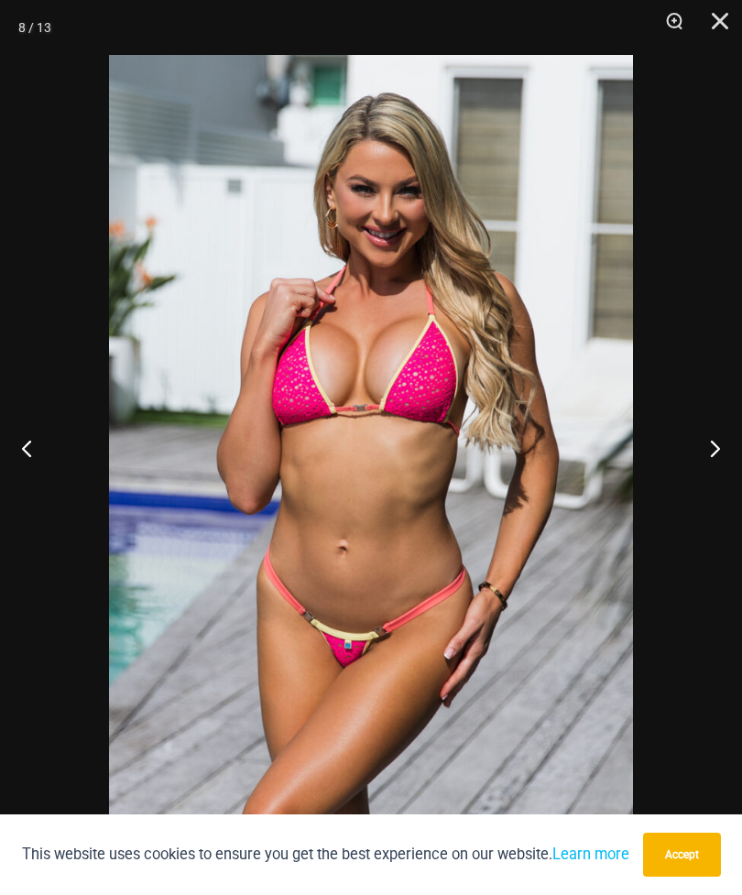
click at [738, 447] on button "Next" at bounding box center [708, 448] width 69 height 92
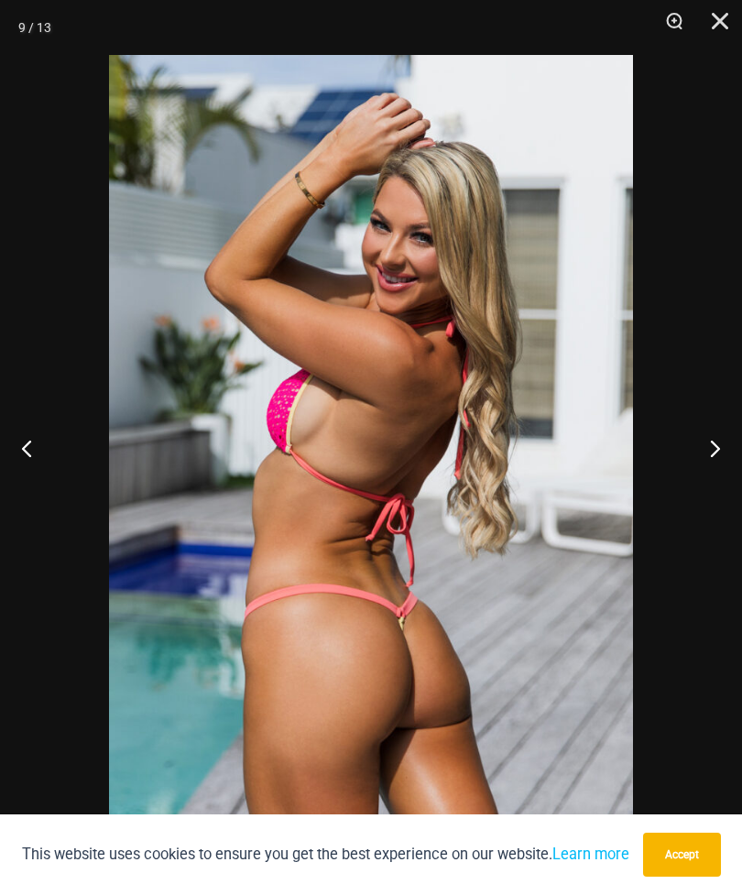
click at [716, 460] on button "Next" at bounding box center [708, 448] width 69 height 92
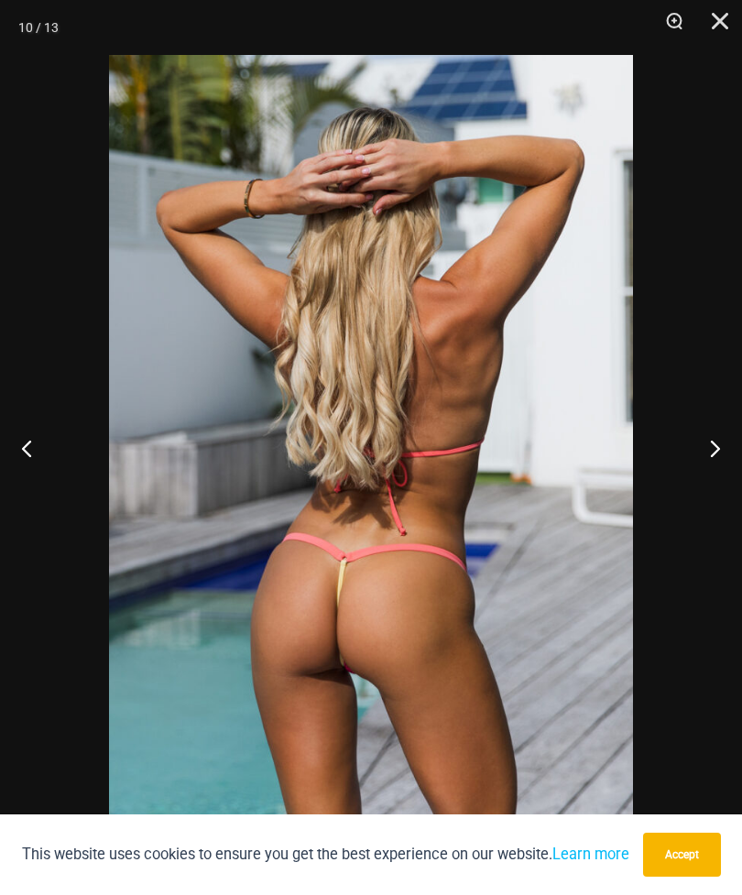
click at [730, 457] on button "Next" at bounding box center [708, 448] width 69 height 92
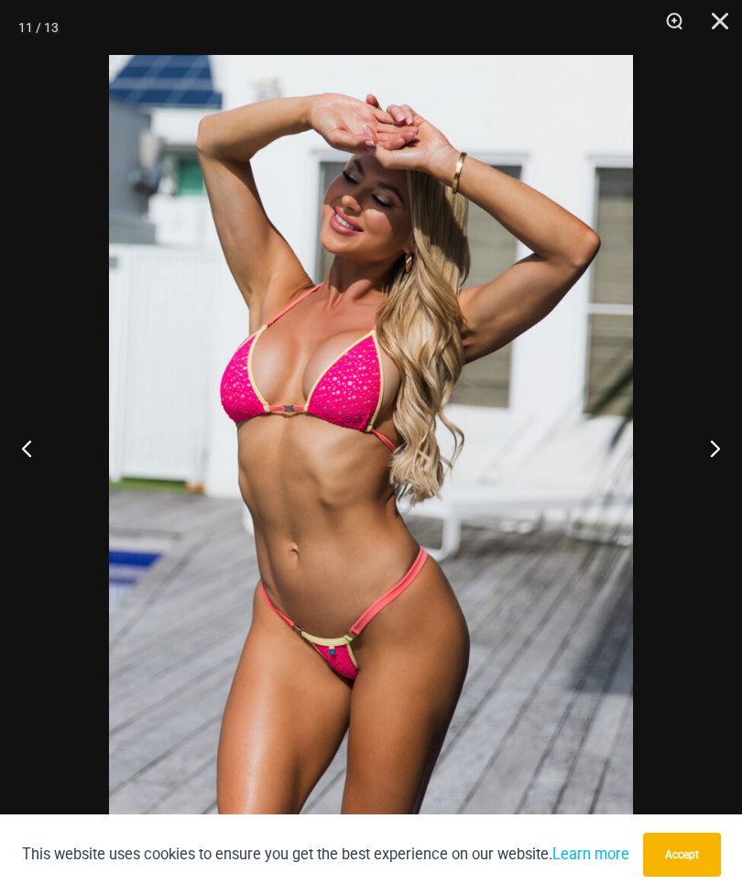
click at [739, 453] on button "Next" at bounding box center [708, 448] width 69 height 92
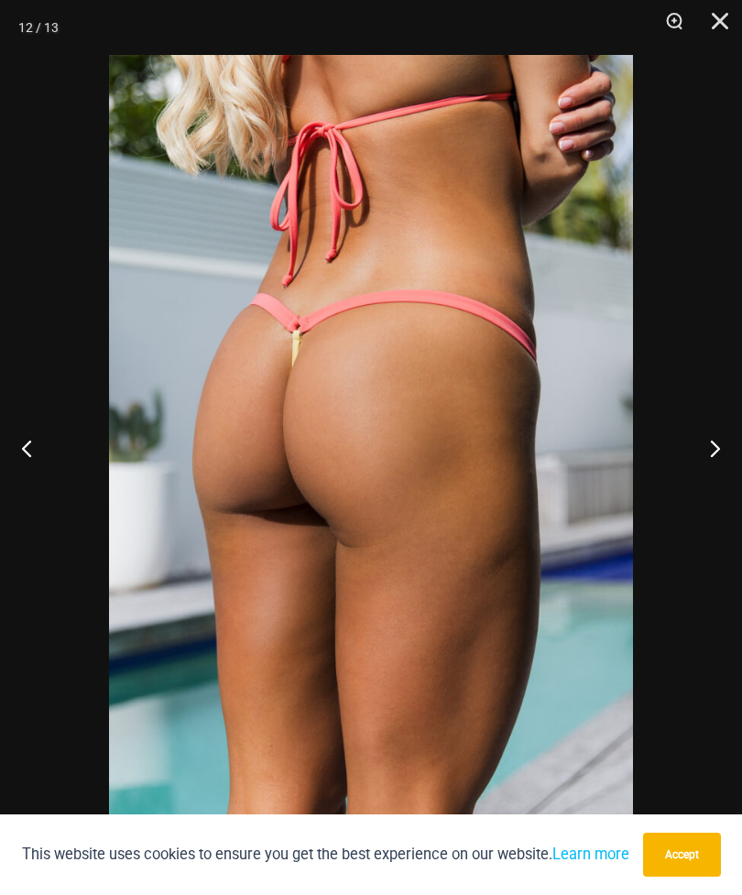
click at [717, 449] on button "Next" at bounding box center [708, 448] width 69 height 92
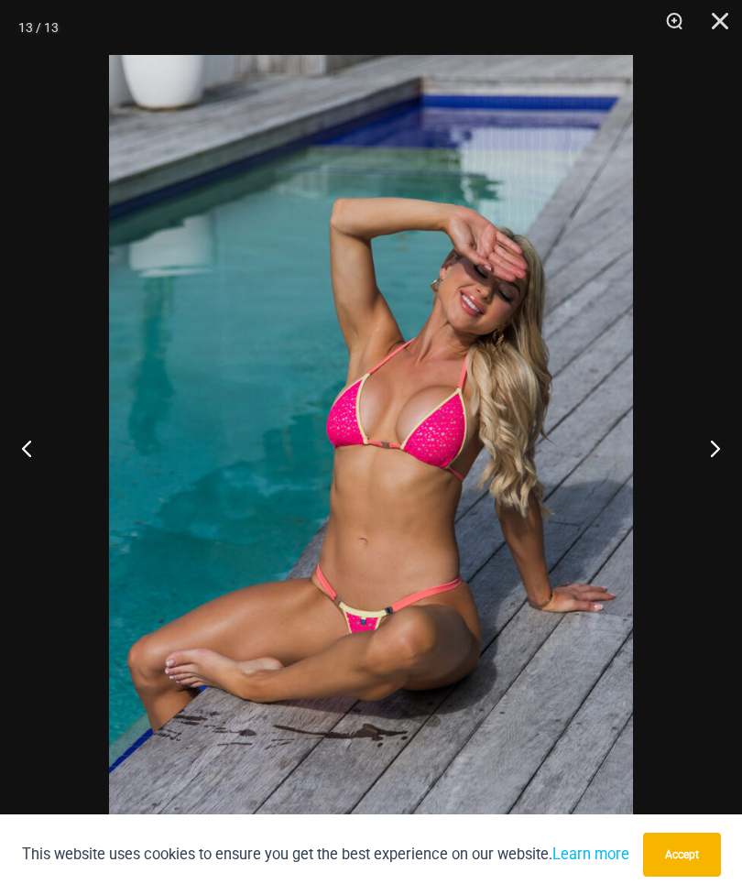
click at [731, 455] on button "Next" at bounding box center [708, 448] width 69 height 92
